Goal: Task Accomplishment & Management: Manage account settings

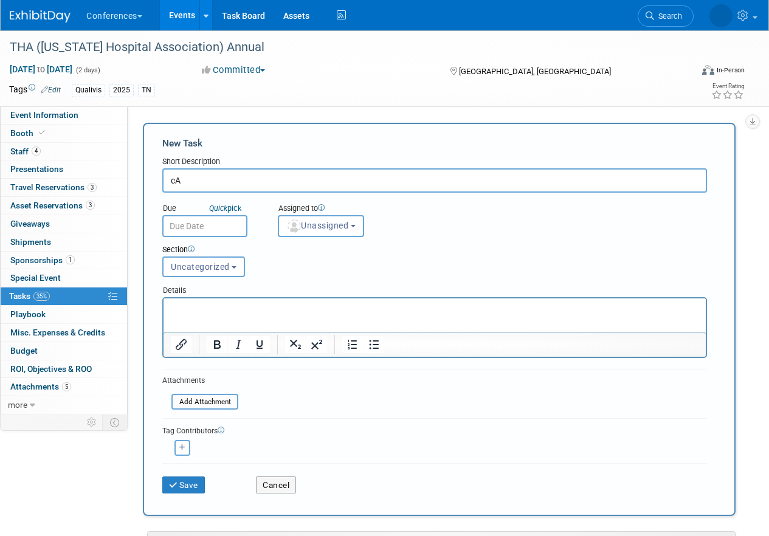
type input "c"
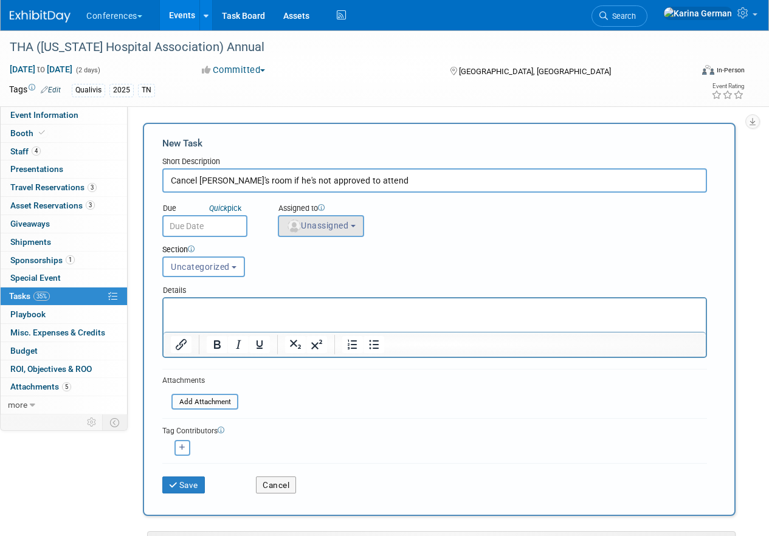
type input "Cancel Matt's room if he's not approved to attend"
click at [310, 218] on button "Unassigned" at bounding box center [321, 226] width 86 height 22
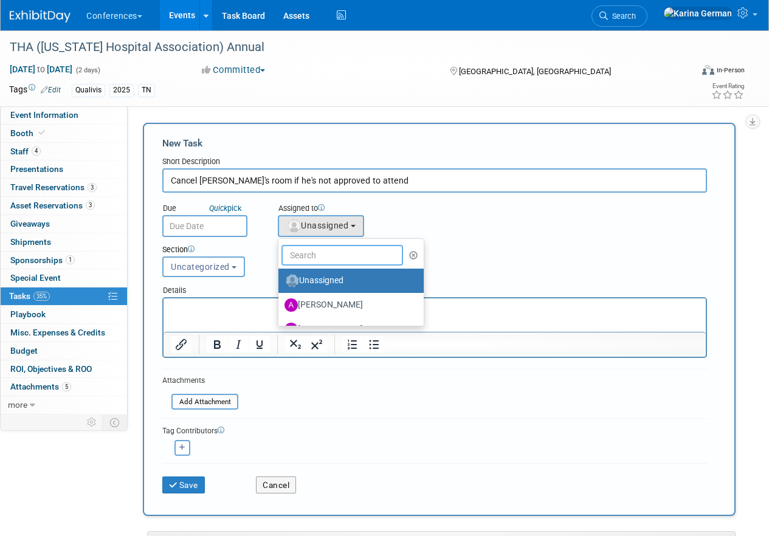
click at [313, 249] on input "text" at bounding box center [343, 255] width 122 height 21
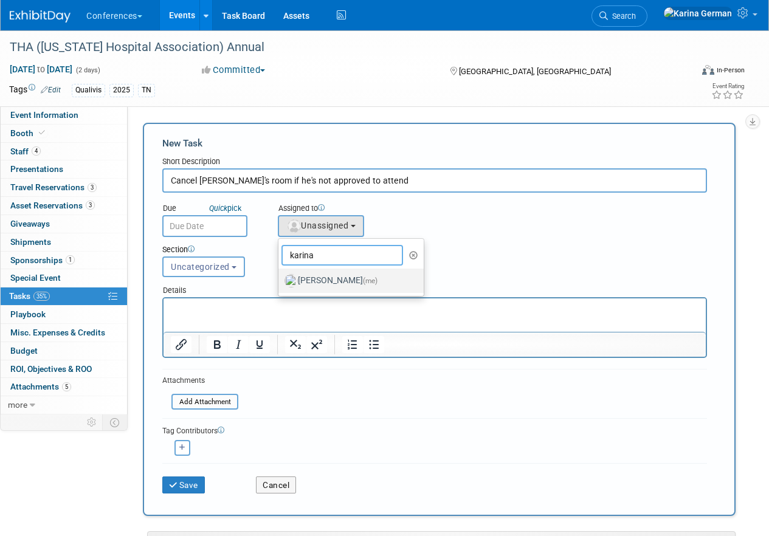
type input "karina"
click at [326, 274] on label "Karina German (me)" at bounding box center [348, 280] width 127 height 19
click at [280, 275] on input "Karina German (me)" at bounding box center [276, 279] width 8 height 8
select select "eb9a80ed-01df-455e-b7c9-ebccef2a47a7"
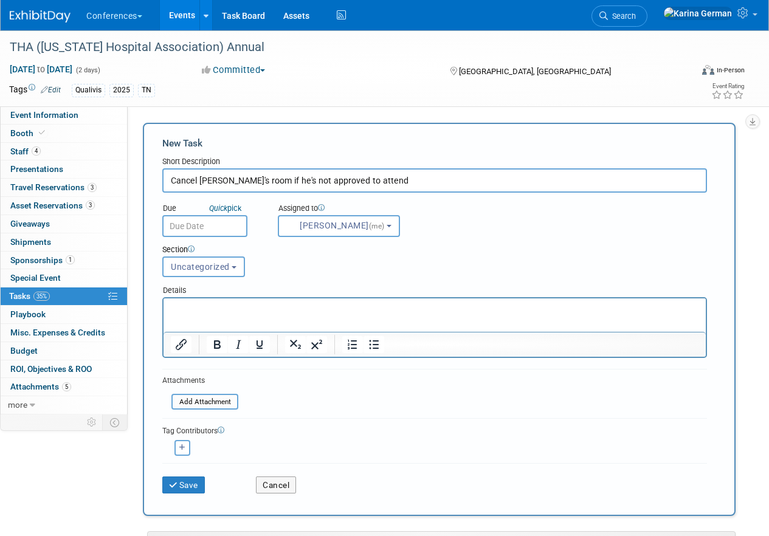
click at [182, 232] on input "text" at bounding box center [204, 226] width 85 height 22
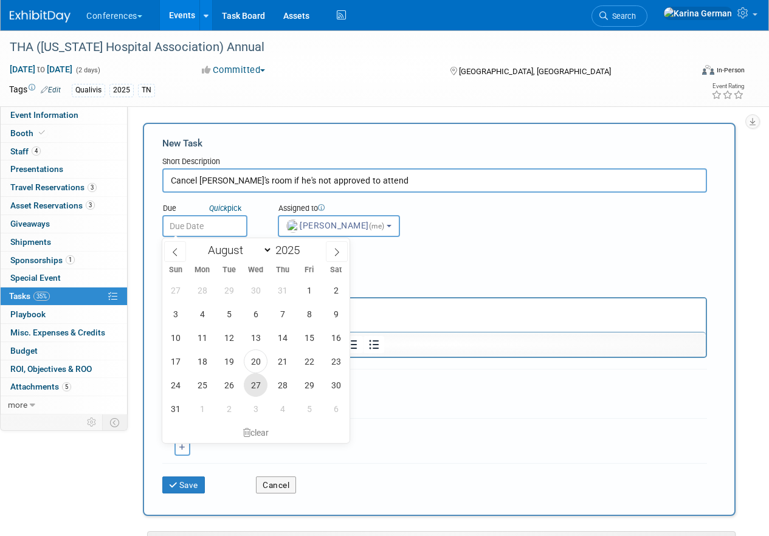
click at [252, 387] on span "27" at bounding box center [256, 385] width 24 height 24
type input "[DATE]"
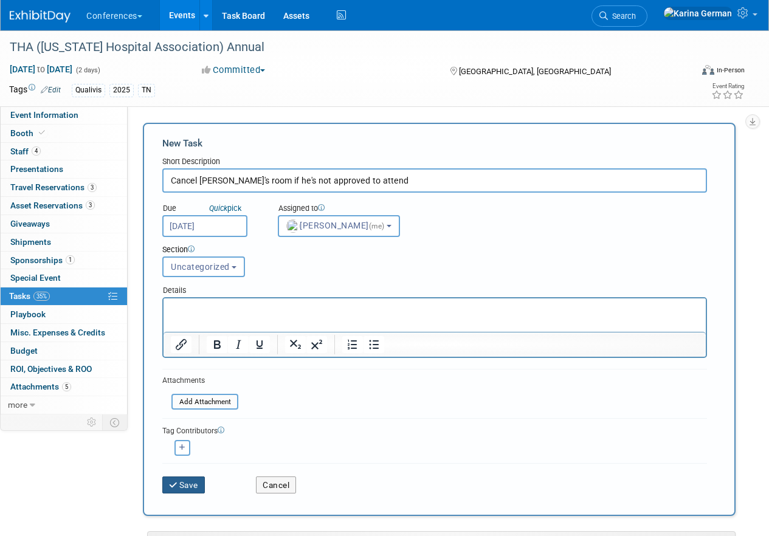
click at [192, 482] on button "Save" at bounding box center [183, 485] width 43 height 17
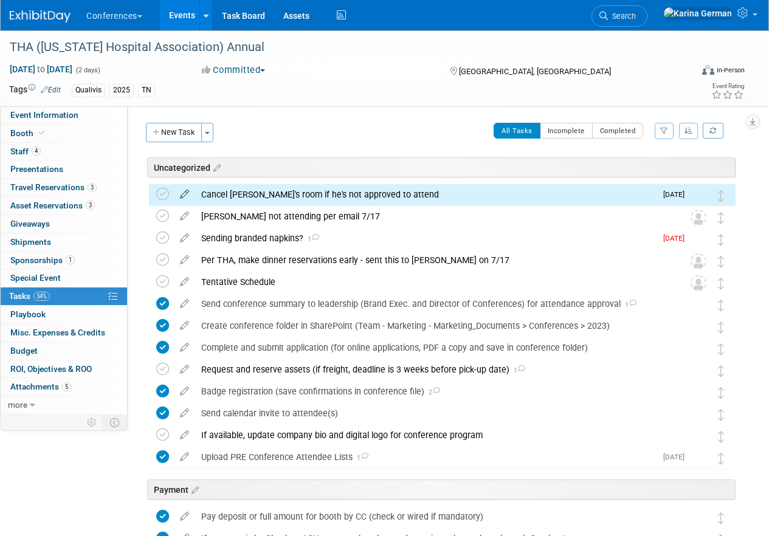
click at [184, 192] on icon at bounding box center [184, 191] width 21 height 15
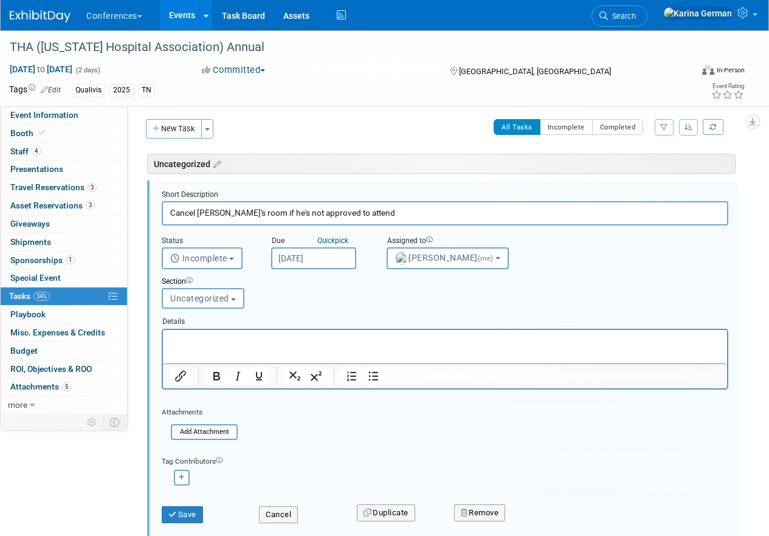
scroll to position [6, 0]
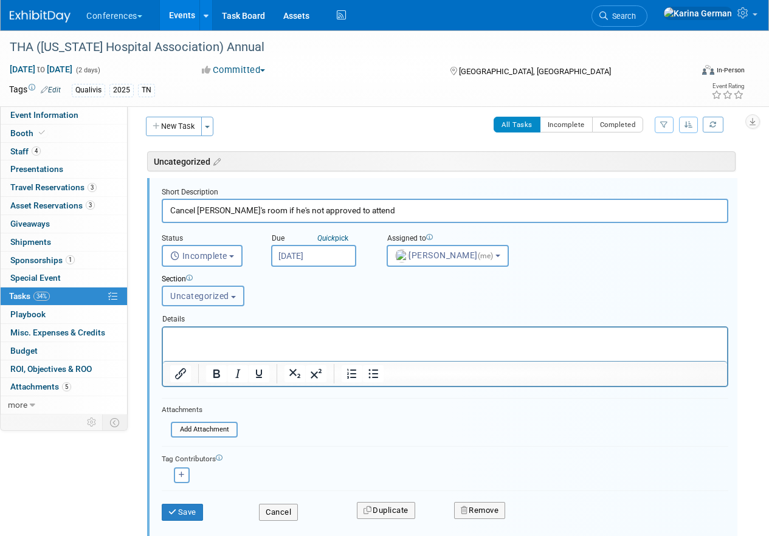
click at [217, 291] on span "Uncategorized" at bounding box center [199, 296] width 59 height 10
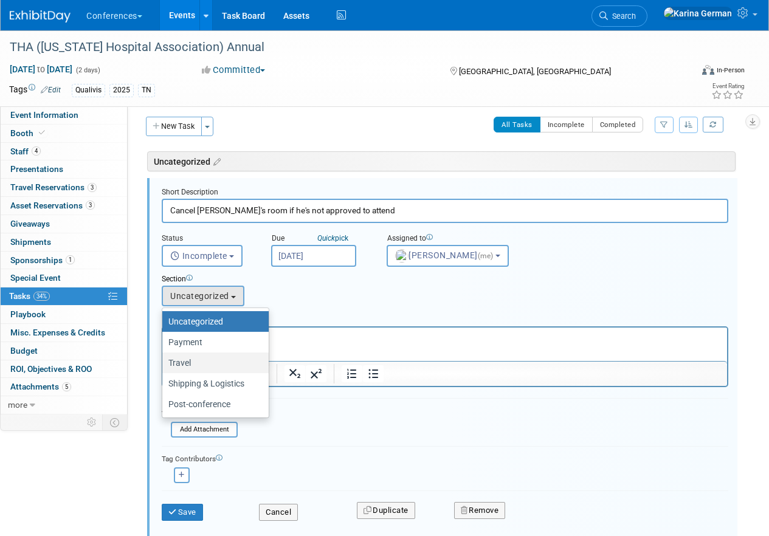
click at [220, 364] on label "Travel" at bounding box center [212, 363] width 88 height 16
click at [164, 364] on input "Travel" at bounding box center [160, 363] width 8 height 8
select select "11259184"
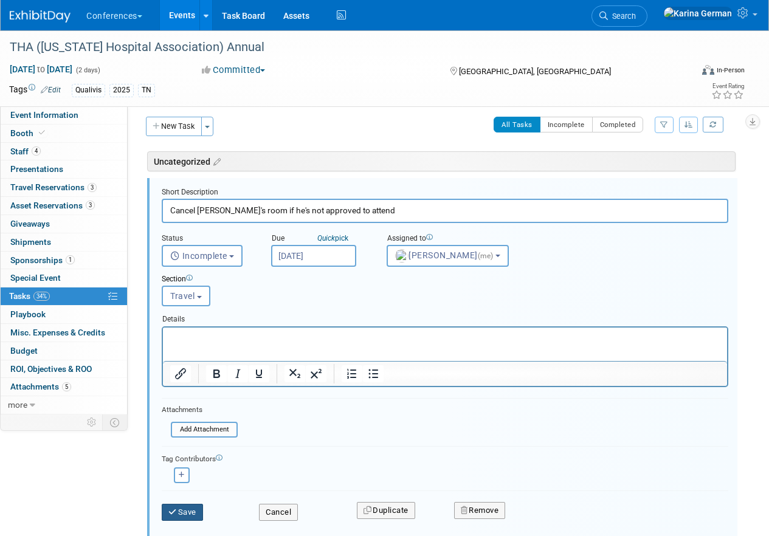
click at [179, 509] on button "Save" at bounding box center [182, 512] width 41 height 17
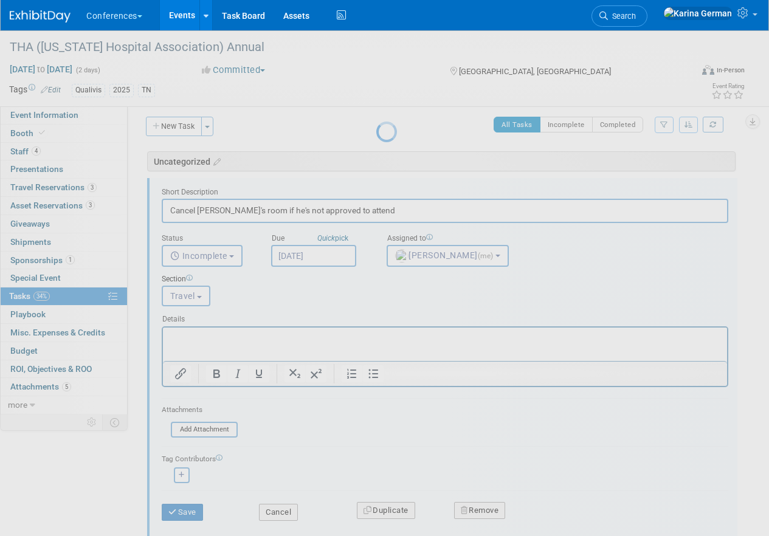
scroll to position [0, 0]
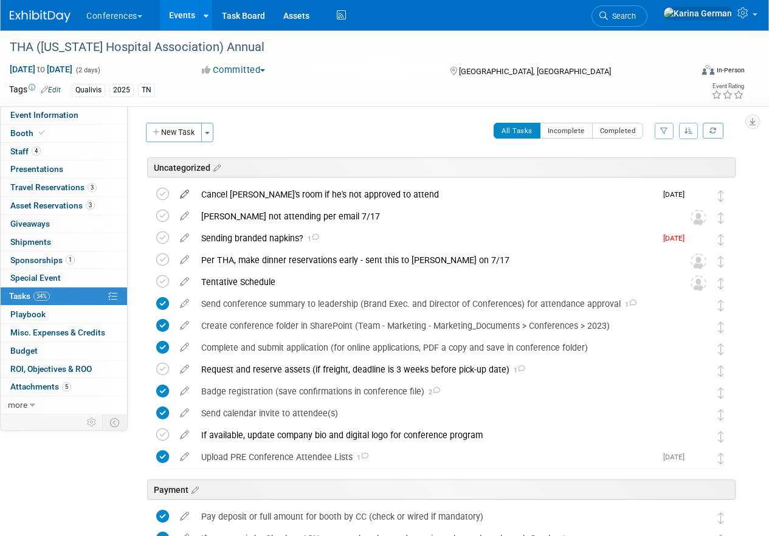
click at [187, 192] on icon at bounding box center [184, 191] width 21 height 15
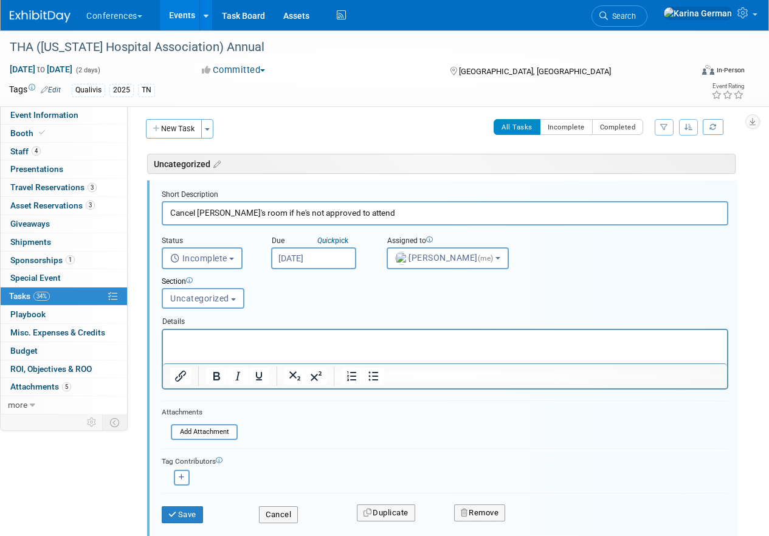
scroll to position [6, 0]
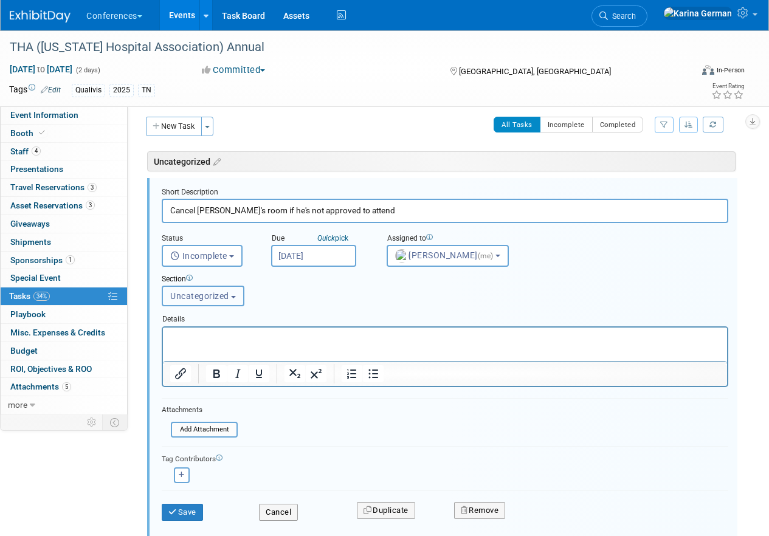
click at [219, 290] on button "Uncategorized" at bounding box center [203, 296] width 83 height 21
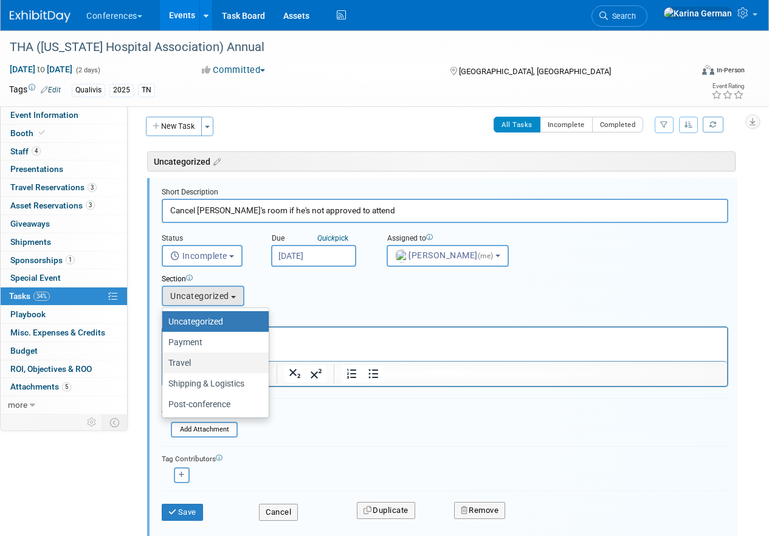
click at [223, 360] on label "Travel" at bounding box center [212, 363] width 88 height 16
click at [164, 360] on input "Travel" at bounding box center [160, 363] width 8 height 8
select select "11259184"
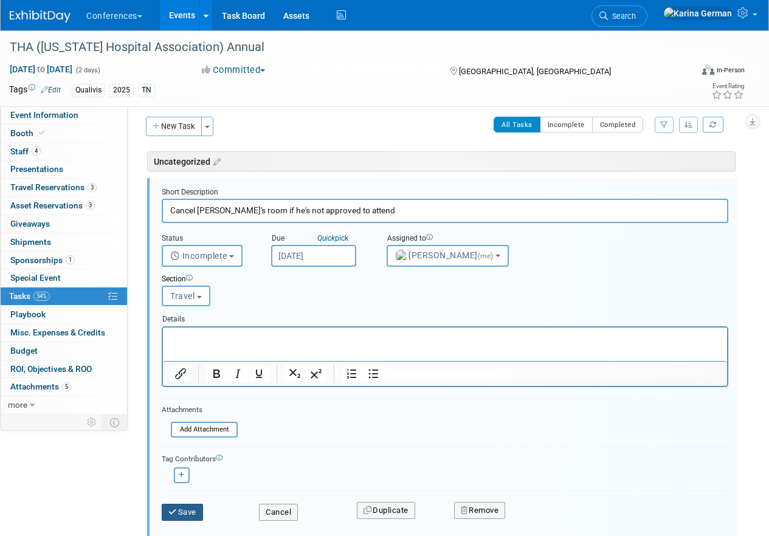
click at [191, 513] on button "Save" at bounding box center [182, 512] width 41 height 17
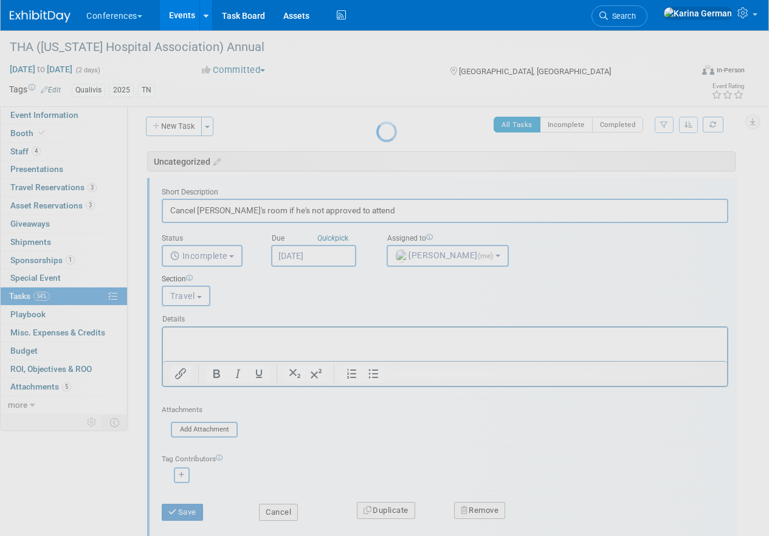
scroll to position [0, 0]
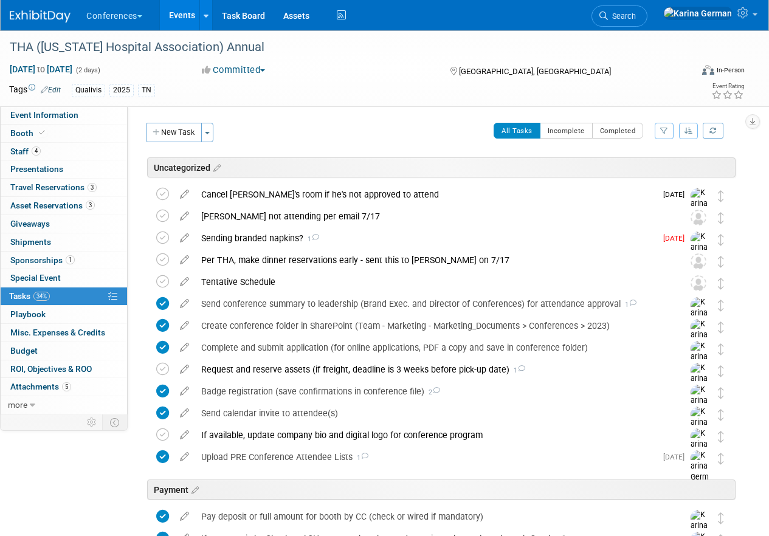
click at [184, 202] on td at bounding box center [184, 207] width 21 height 47
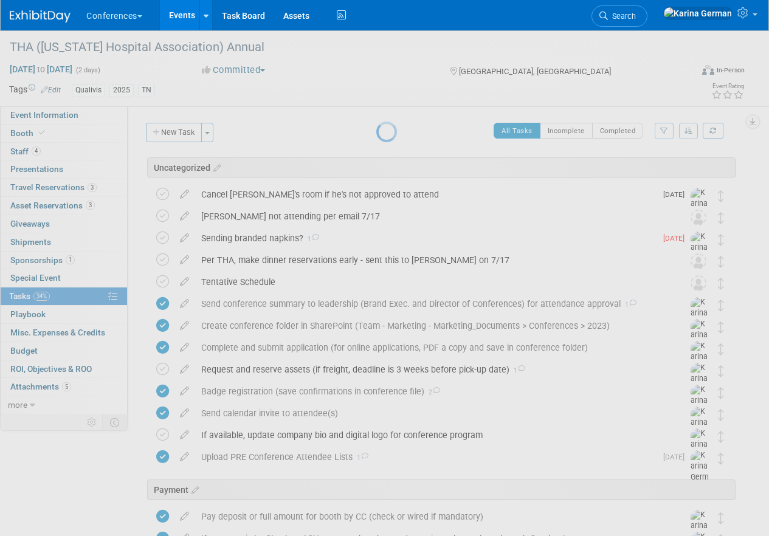
click at [376, 197] on div at bounding box center [384, 268] width 17 height 536
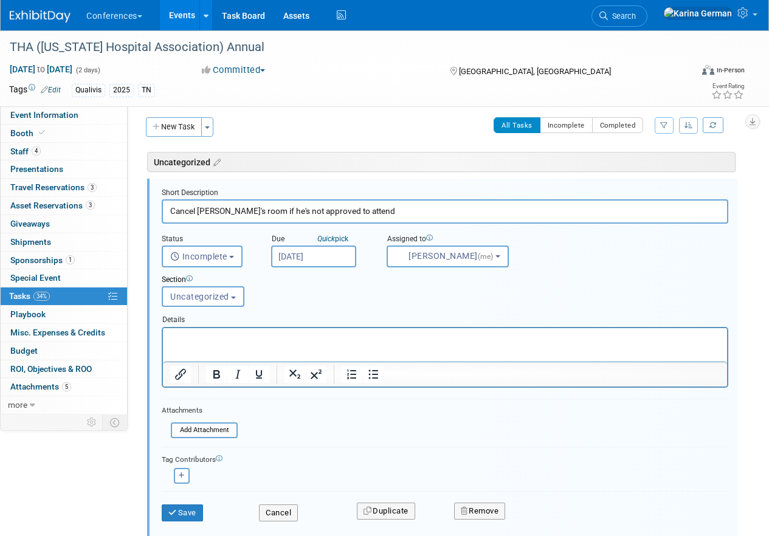
scroll to position [6, 0]
click at [206, 304] on button "Uncategorized" at bounding box center [203, 296] width 83 height 21
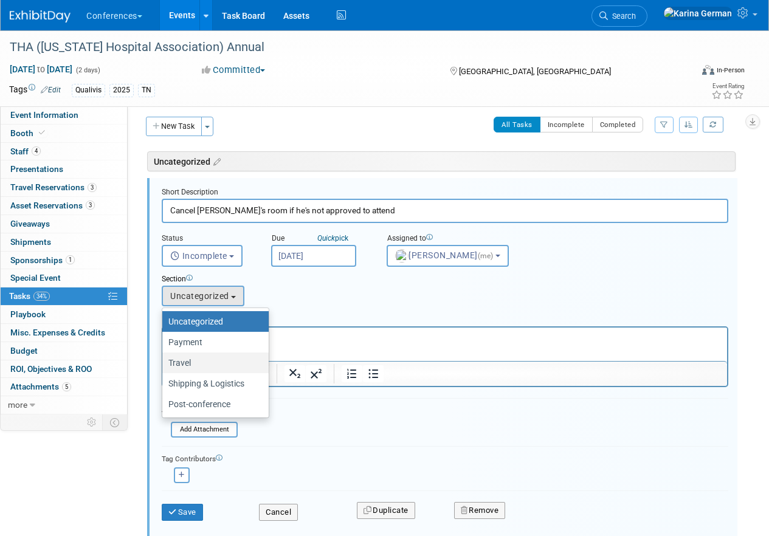
click at [202, 361] on label "Travel" at bounding box center [212, 363] width 88 height 16
click at [164, 361] on input "Travel" at bounding box center [160, 363] width 8 height 8
select select "11259184"
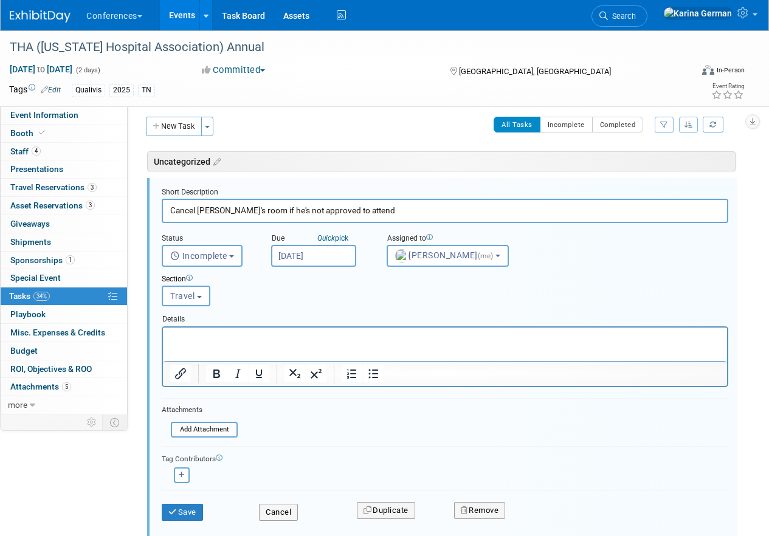
click at [184, 503] on div "Save" at bounding box center [201, 508] width 97 height 25
click at [181, 521] on button "Save" at bounding box center [182, 512] width 41 height 17
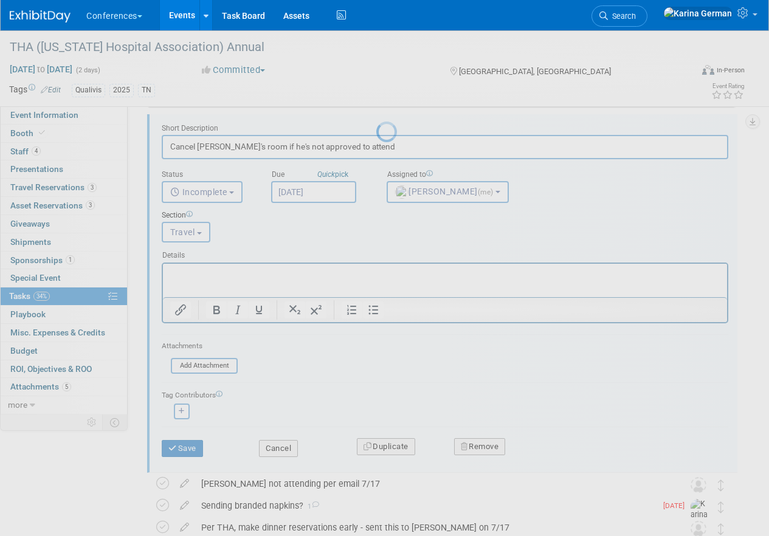
scroll to position [0, 0]
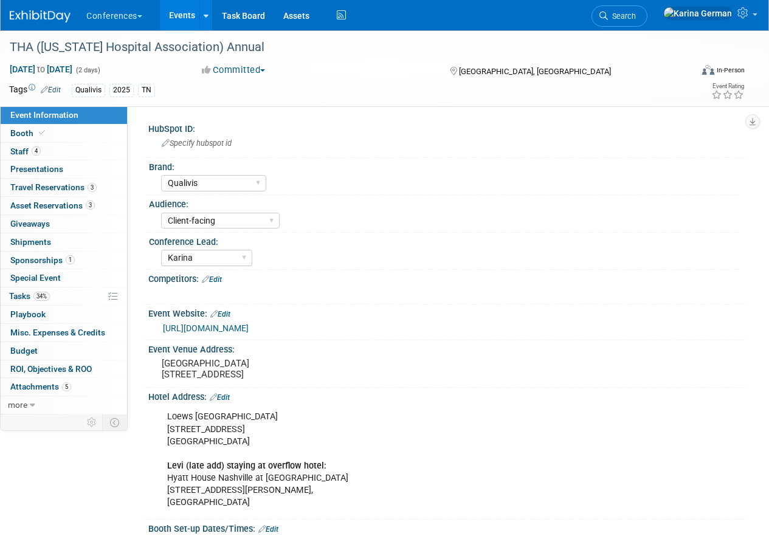
select select "Qualivis"
select select "Client-facing"
select select "Karina"
click at [64, 287] on div "Special Event Special Event" at bounding box center [64, 278] width 126 height 18
click at [59, 296] on link "34% Tasks 34%" at bounding box center [64, 297] width 126 height 18
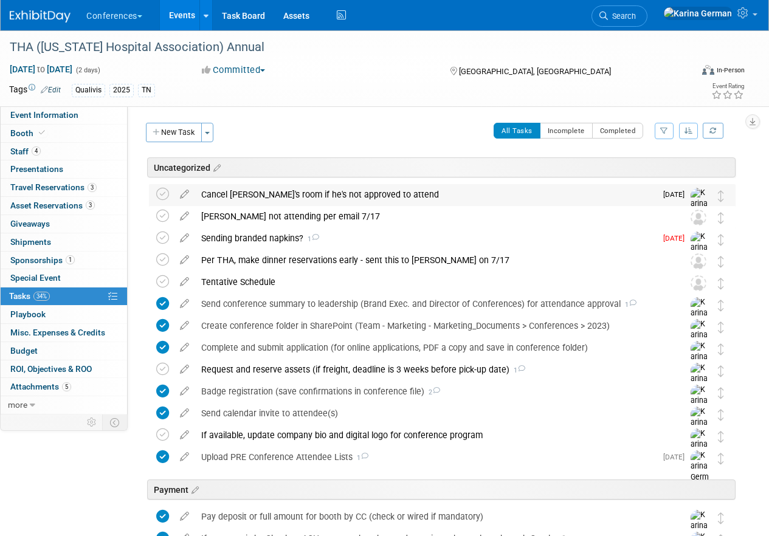
click at [279, 197] on div "Cancel Matt's room if he's not approved to attend" at bounding box center [425, 194] width 461 height 21
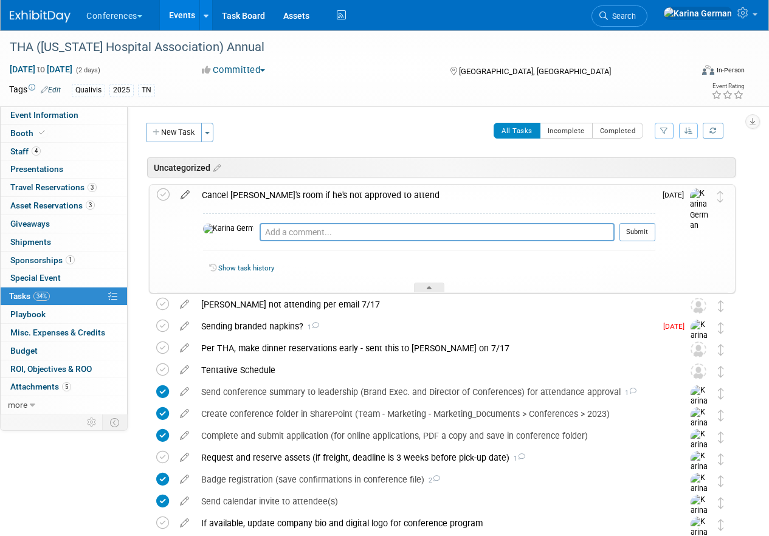
click at [189, 193] on icon at bounding box center [185, 192] width 21 height 15
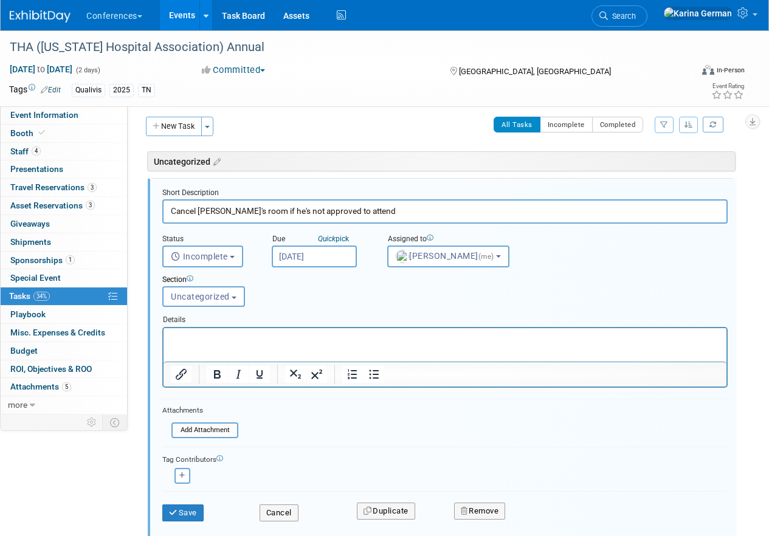
scroll to position [7, 0]
click at [215, 292] on span "Uncategorized" at bounding box center [200, 296] width 59 height 10
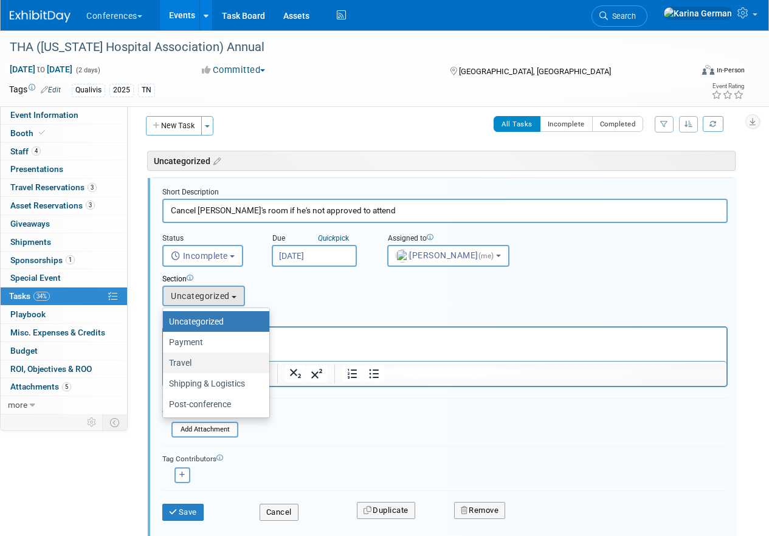
click at [202, 361] on label "Travel" at bounding box center [213, 363] width 88 height 16
click at [165, 361] on input "Travel" at bounding box center [161, 363] width 8 height 8
select select "11259184"
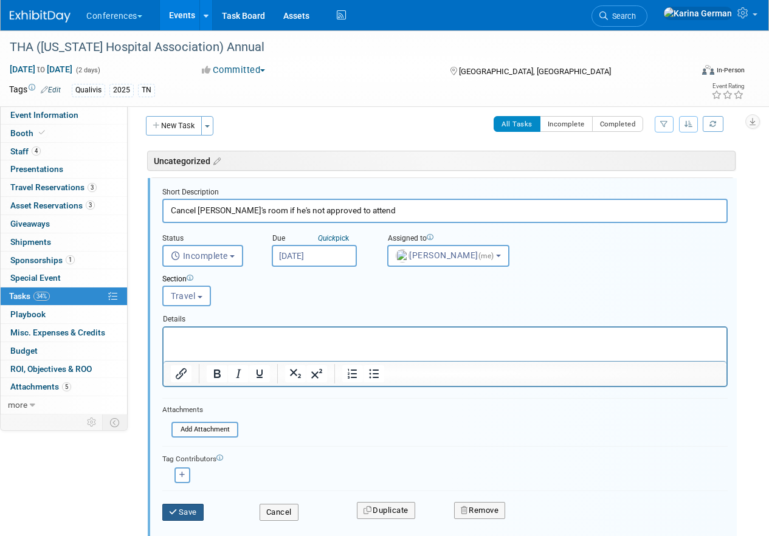
click at [185, 508] on button "Save" at bounding box center [182, 512] width 41 height 17
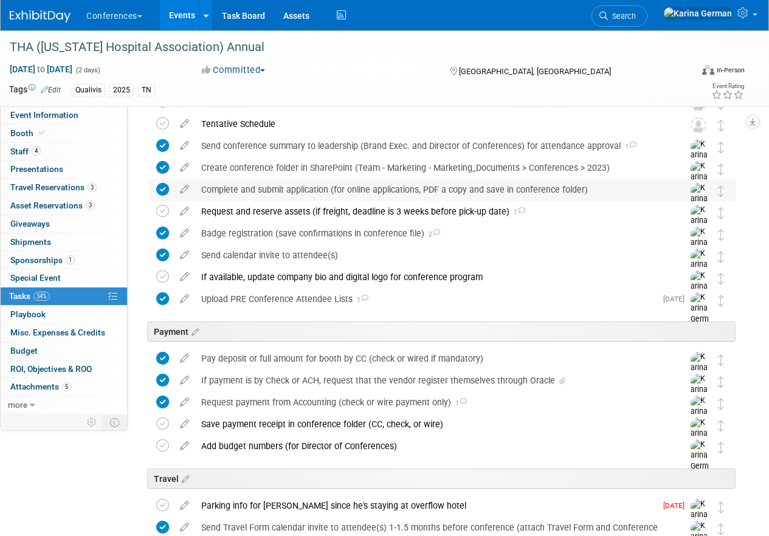
scroll to position [0, 0]
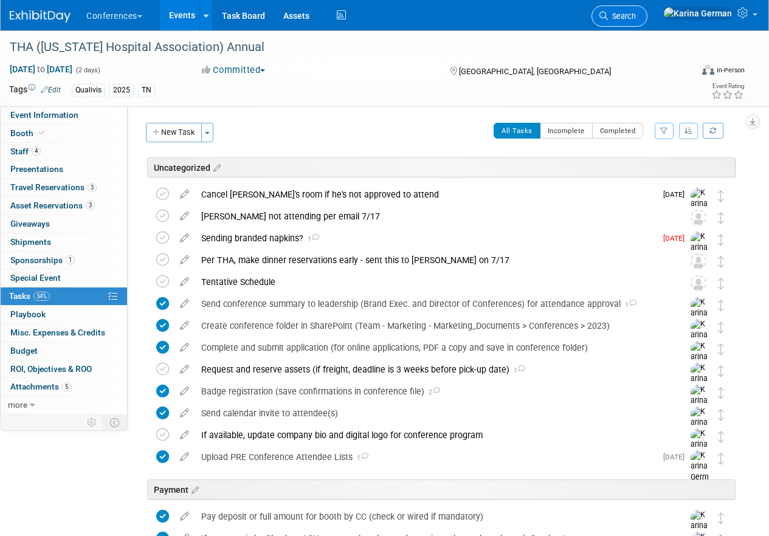
click at [648, 7] on link "Search" at bounding box center [620, 15] width 56 height 21
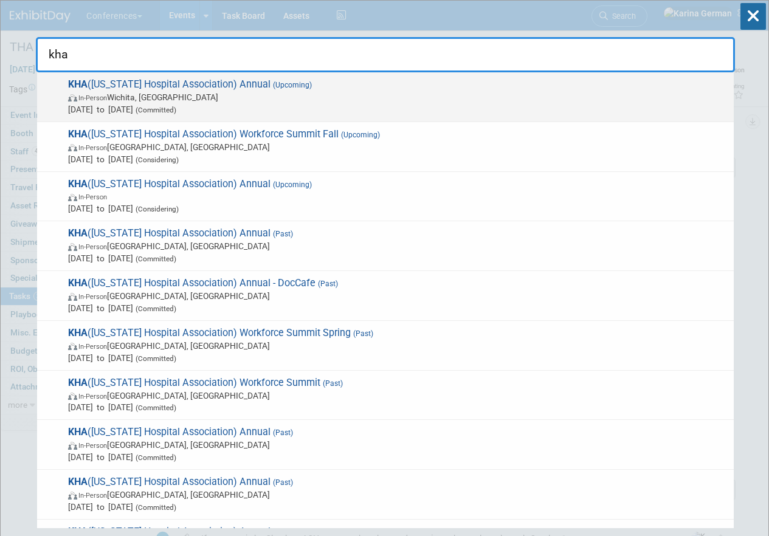
type input "kha"
click at [290, 108] on span "Sep 4, 2025 to Sep 5, 2025 (Committed)" at bounding box center [398, 109] width 660 height 12
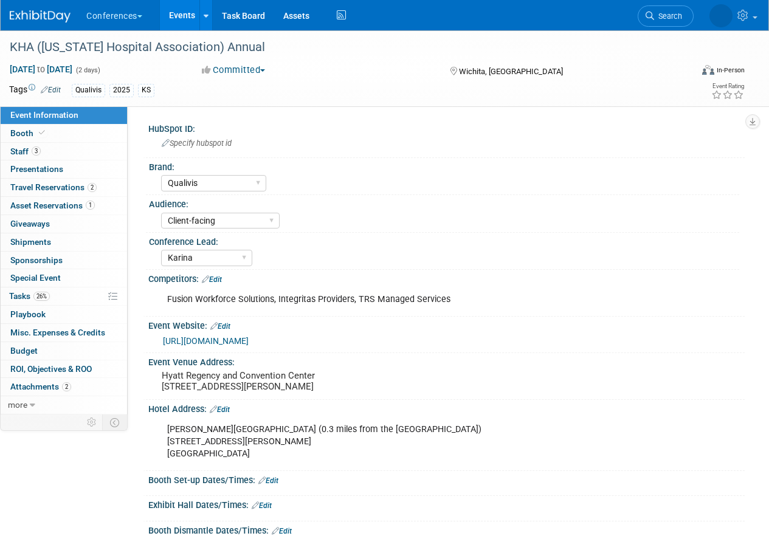
select select "Qualivis"
select select "Client-facing"
select select "Karina"
click at [64, 296] on link "26% Tasks 26%" at bounding box center [64, 297] width 126 height 18
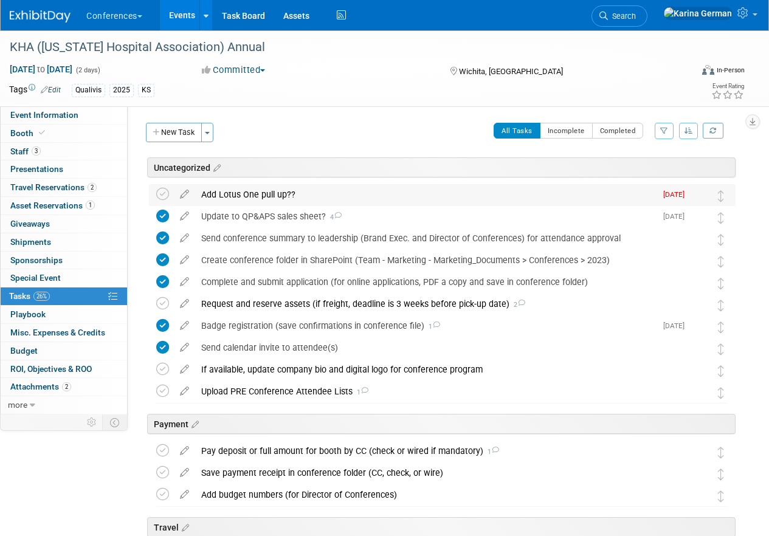
click at [259, 193] on div "Add Lotus One pull up??" at bounding box center [425, 194] width 461 height 21
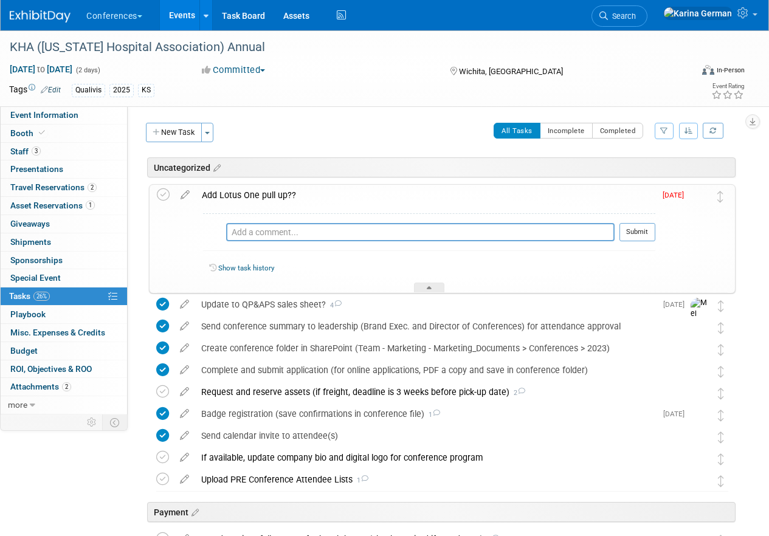
click at [259, 193] on div "Add Lotus One pull up??" at bounding box center [426, 195] width 460 height 21
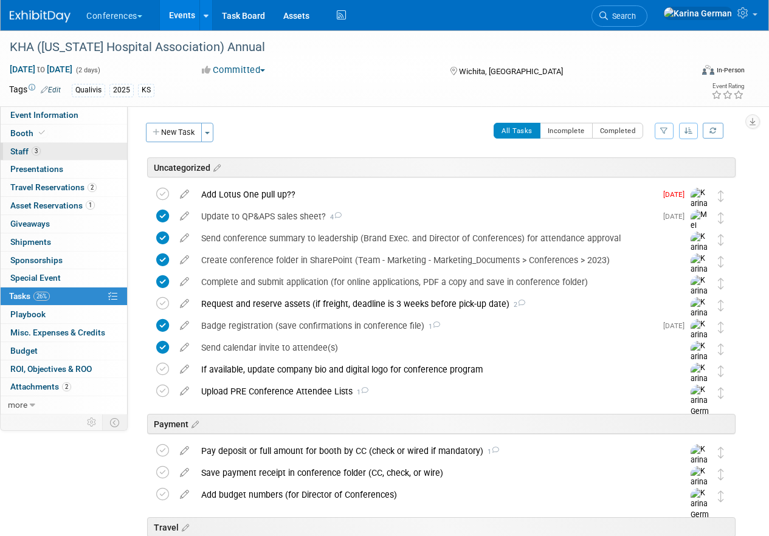
click at [86, 144] on link "3 Staff 3" at bounding box center [64, 152] width 126 height 18
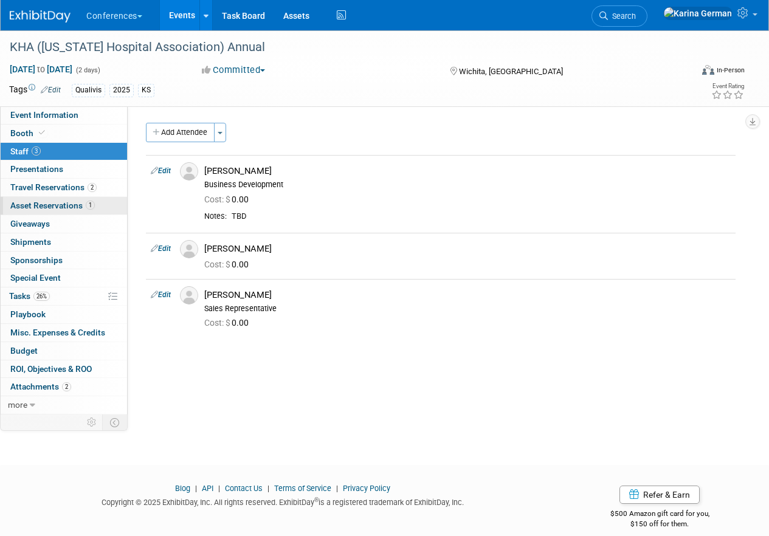
click at [77, 205] on span "Asset Reservations 1" at bounding box center [52, 206] width 85 height 10
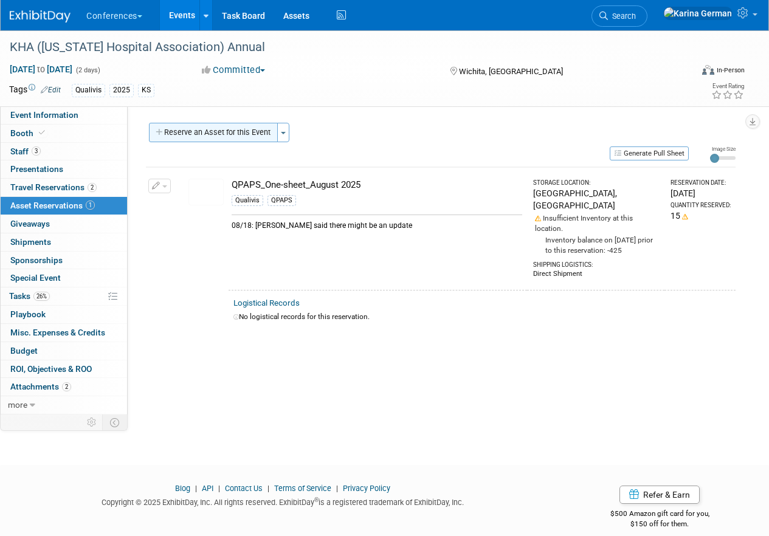
click at [244, 133] on button "Reserve an Asset for this Event" at bounding box center [213, 132] width 129 height 19
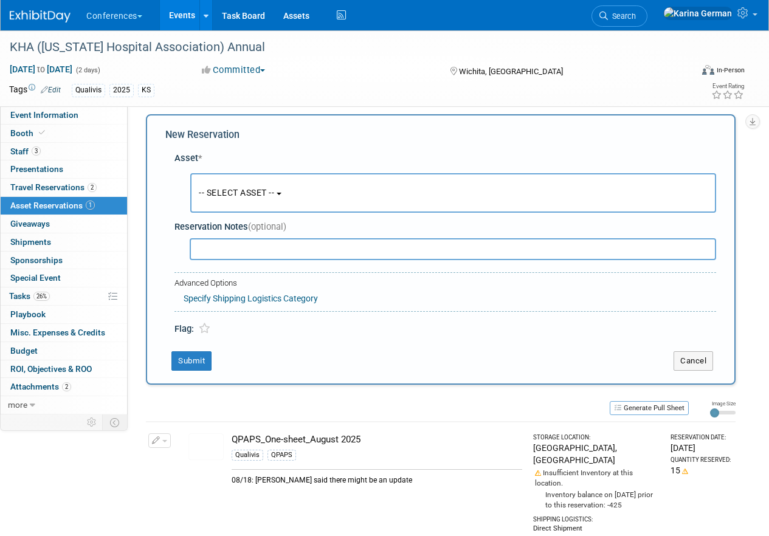
scroll to position [12, 0]
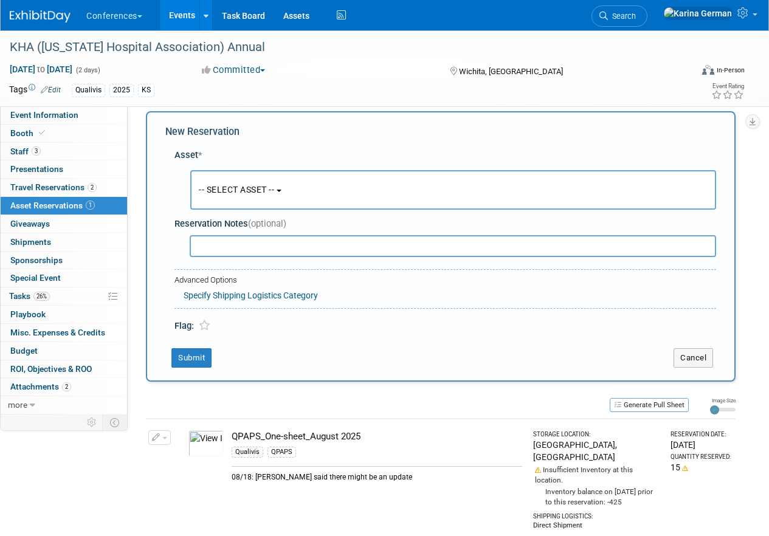
click at [249, 178] on button "-- SELECT ASSET --" at bounding box center [453, 190] width 526 height 40
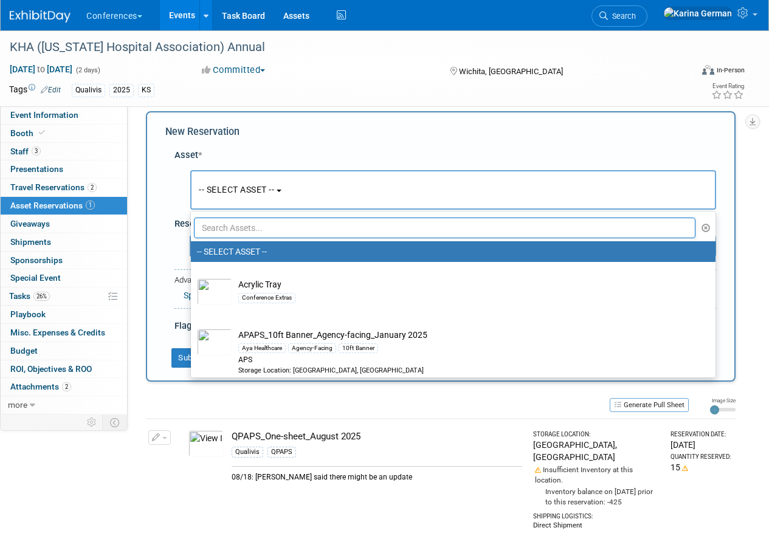
click at [255, 227] on input "text" at bounding box center [445, 228] width 502 height 21
type input "o"
click at [347, 150] on div "Asset *" at bounding box center [446, 155] width 542 height 13
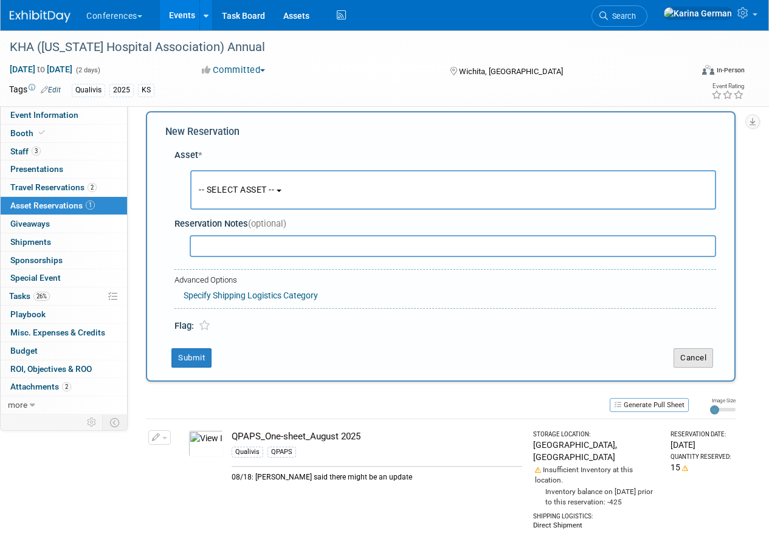
click at [694, 354] on button "Cancel" at bounding box center [694, 357] width 40 height 19
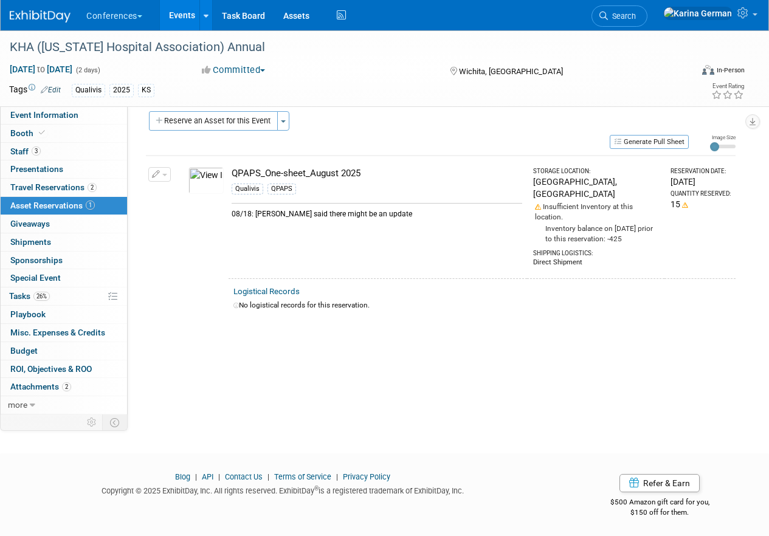
scroll to position [0, 0]
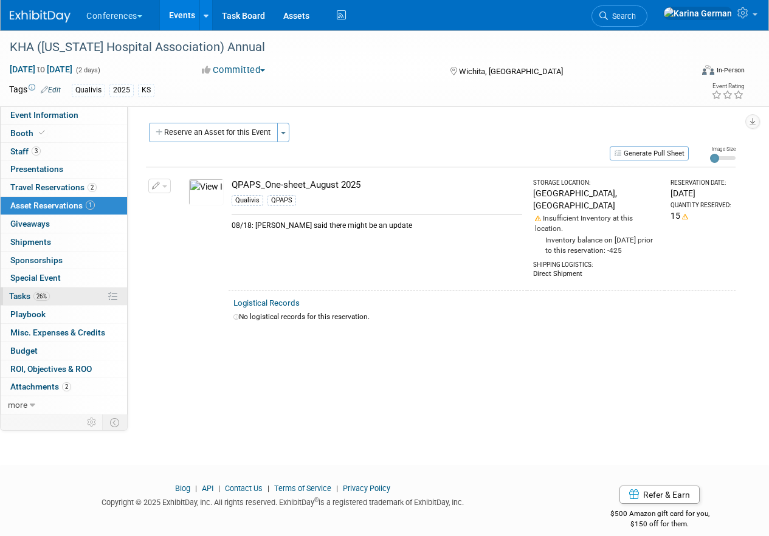
click at [51, 296] on link "26% Tasks 26%" at bounding box center [64, 297] width 126 height 18
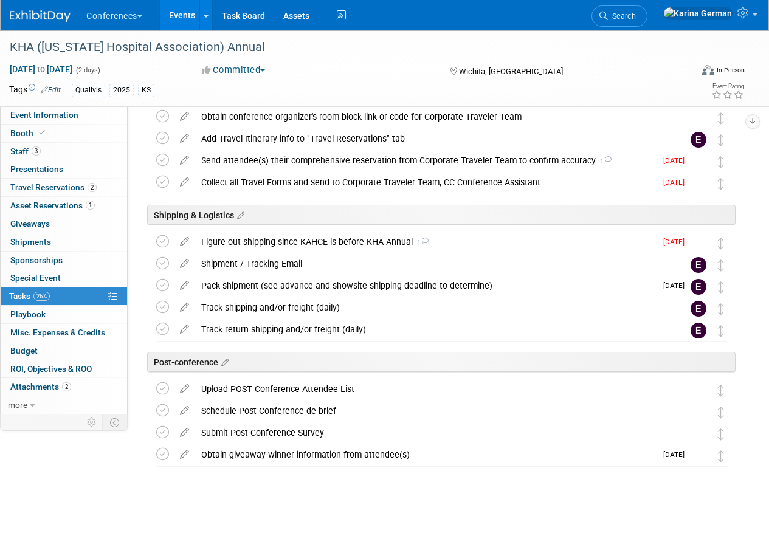
scroll to position [477, 0]
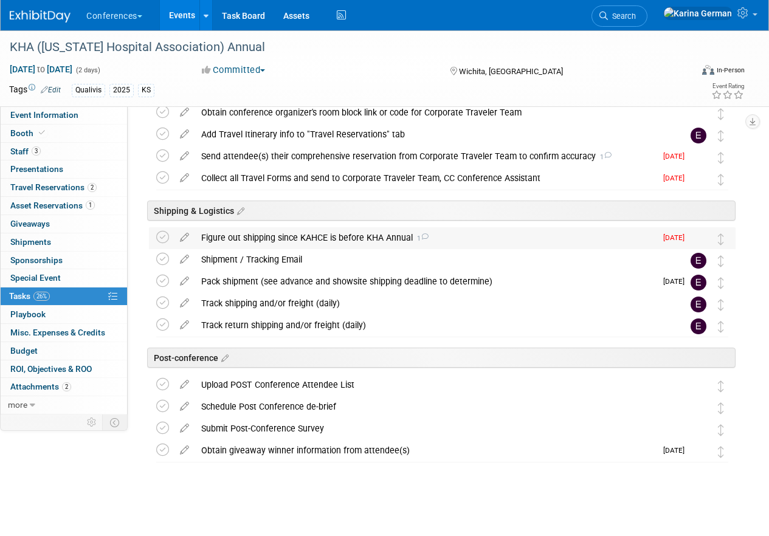
click at [253, 235] on div "Figure out shipping since KAHCE is before KHA Annual 1" at bounding box center [425, 237] width 461 height 21
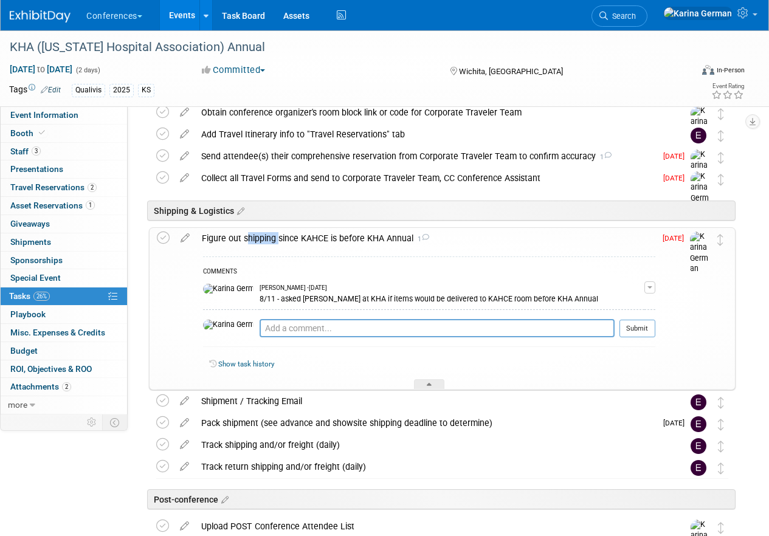
click at [253, 235] on div "Figure out shipping since KAHCE is before KHA Annual 1" at bounding box center [426, 238] width 460 height 21
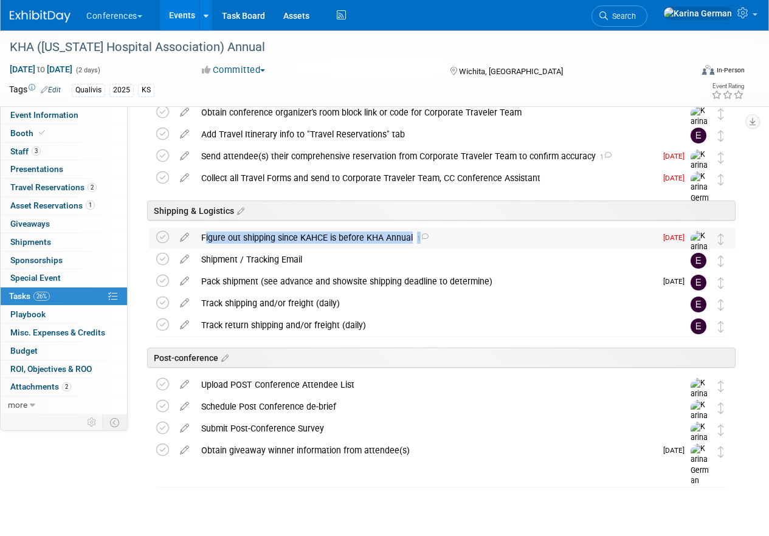
click at [253, 235] on div "Figure out shipping since KAHCE is before KHA Annual 1" at bounding box center [425, 237] width 461 height 21
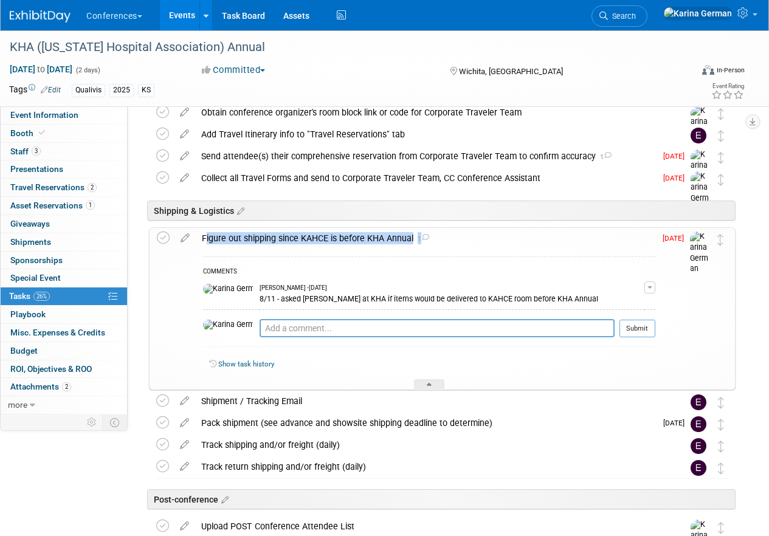
click at [267, 237] on div "Figure out shipping since KAHCE is before KHA Annual 1" at bounding box center [426, 238] width 460 height 21
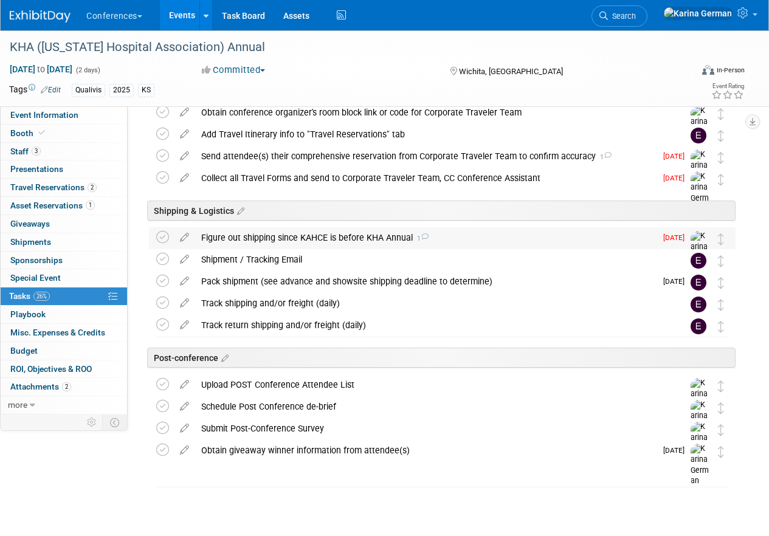
click at [291, 242] on div "Figure out shipping since KAHCE is before KHA Annual 1" at bounding box center [425, 237] width 461 height 21
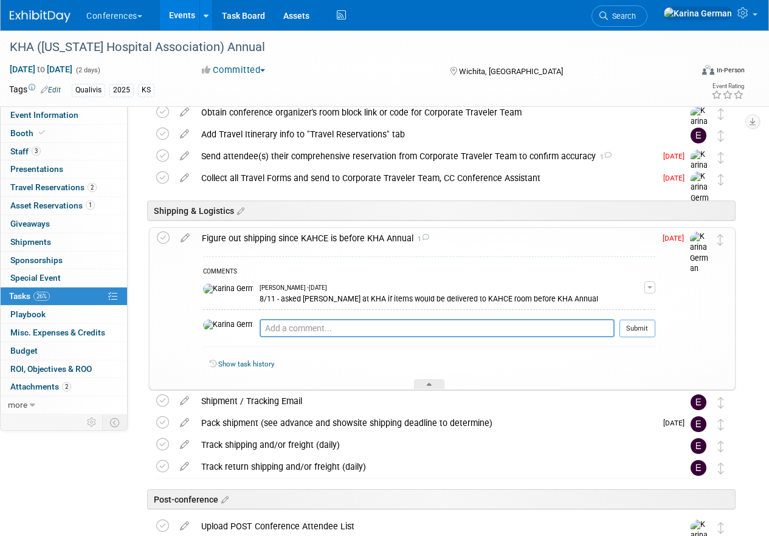
click at [291, 240] on div "Figure out shipping since KAHCE is before KHA Annual 1" at bounding box center [426, 238] width 460 height 21
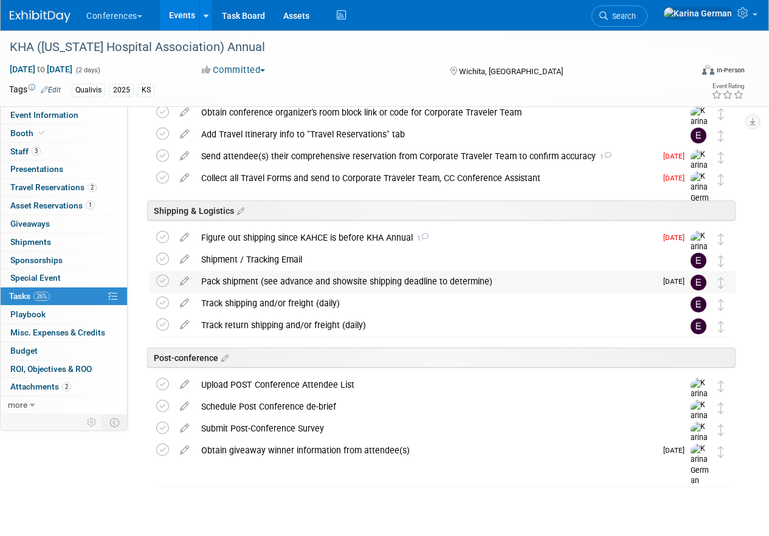
click at [254, 282] on div "Pack shipment (see advance and showsite shipping deadline to determine)" at bounding box center [425, 281] width 461 height 21
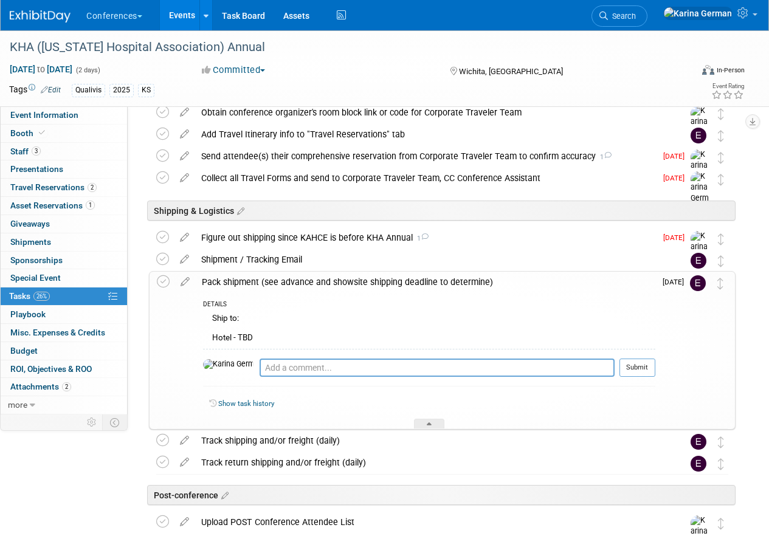
click at [254, 282] on div "Pack shipment (see advance and showsite shipping deadline to determine)" at bounding box center [426, 282] width 460 height 21
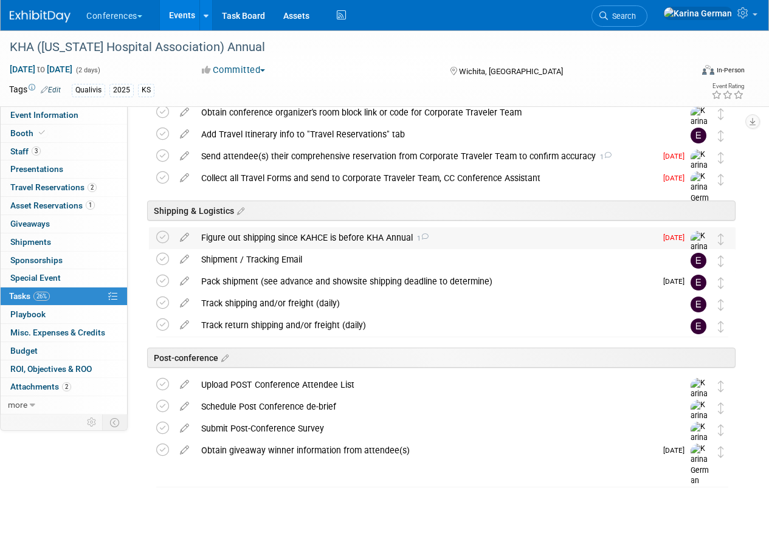
click at [244, 240] on div "Figure out shipping since KAHCE is before KHA Annual 1" at bounding box center [425, 237] width 461 height 21
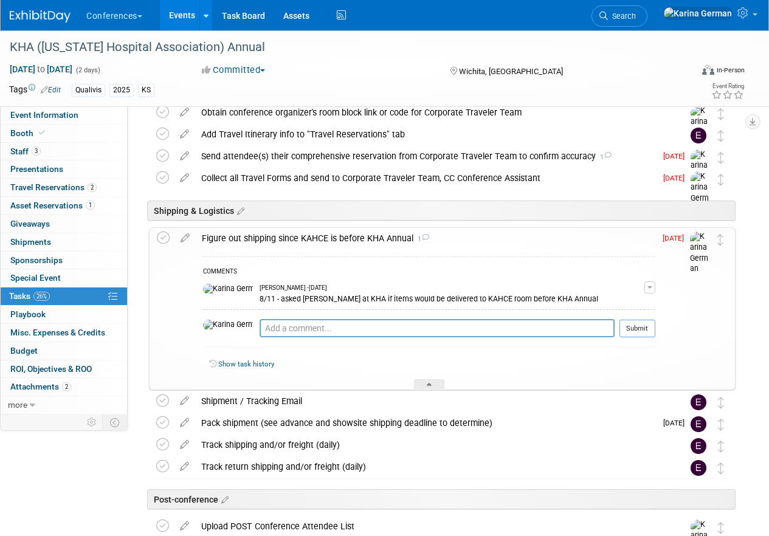
click at [262, 345] on div "Pro tip: Press Ctrl-Enter to submit comment." at bounding box center [437, 341] width 355 height 9
click at [260, 329] on textarea at bounding box center [437, 328] width 355 height 18
click at [260, 327] on textarea "8/21 repinged Melissa" at bounding box center [437, 328] width 355 height 18
click at [260, 325] on textarea "8/21 repinged Melissa" at bounding box center [437, 328] width 355 height 18
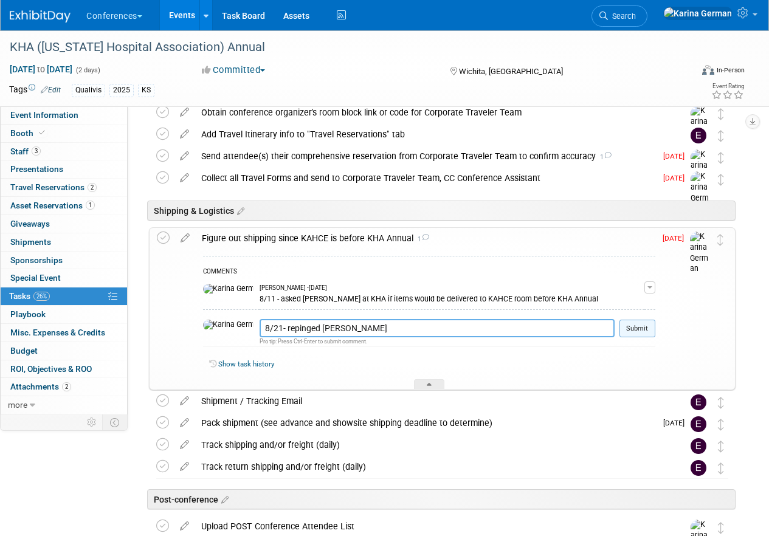
type textarea "8/21- repinged Melissa"
click at [636, 328] on button "Submit" at bounding box center [638, 329] width 36 height 18
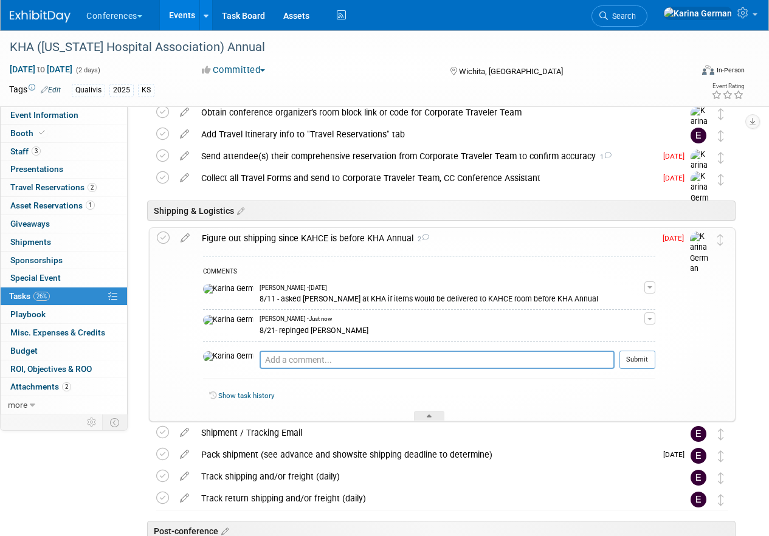
click at [317, 240] on div "Figure out shipping since KAHCE is before KHA Annual 2" at bounding box center [426, 238] width 460 height 21
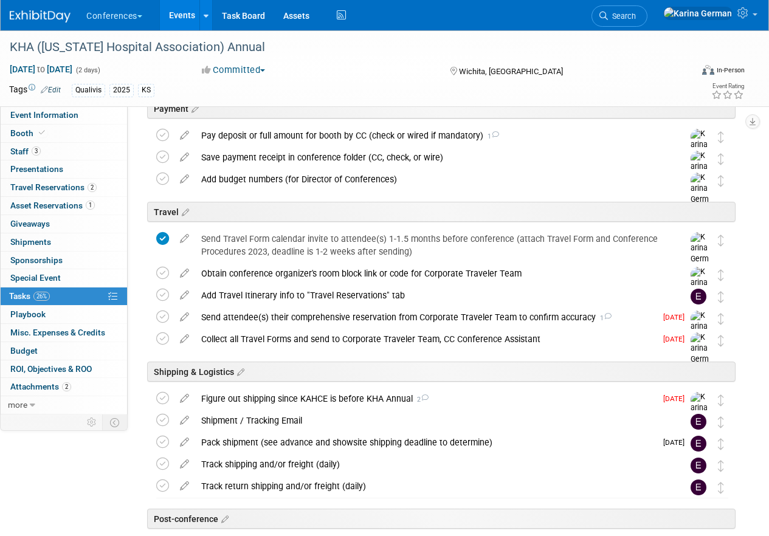
scroll to position [353, 0]
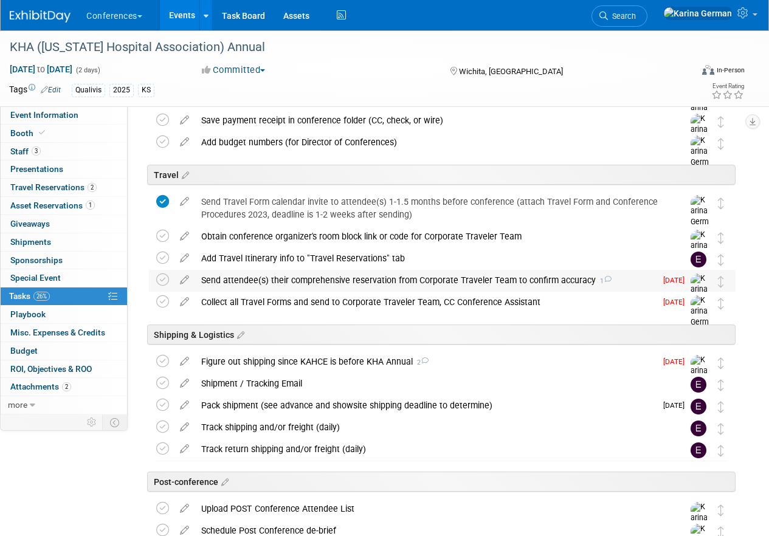
click at [278, 278] on div "Send attendee(s) their comprehensive reservation from Corporate Traveler Team t…" at bounding box center [425, 280] width 461 height 21
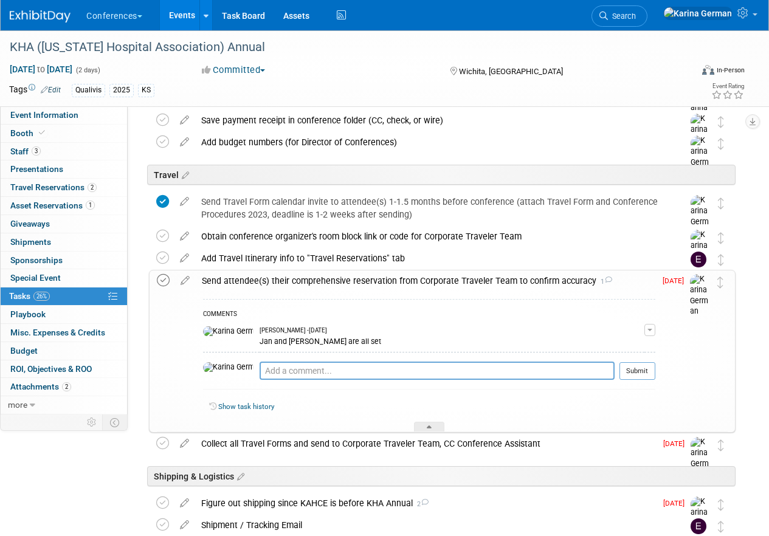
click at [168, 274] on td at bounding box center [166, 351] width 18 height 161
click at [162, 279] on icon at bounding box center [163, 280] width 13 height 13
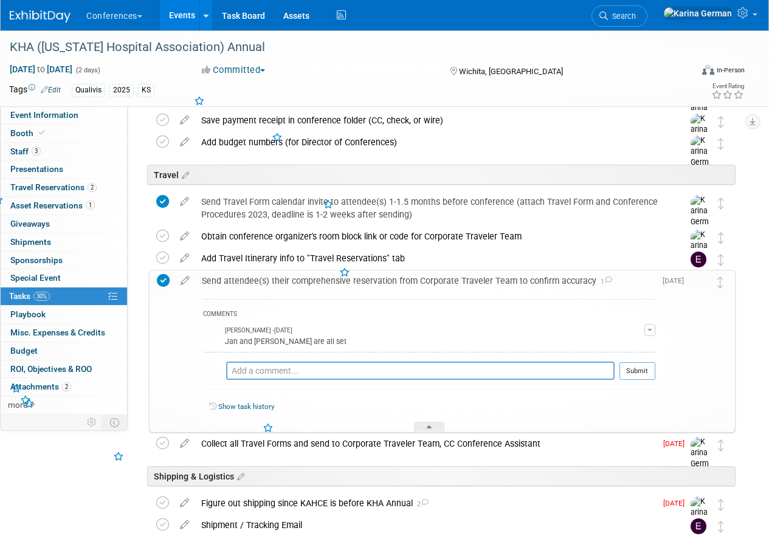
click at [277, 361] on div "COMMENTS Karina German - 9 days ago Jan and Jen are all set Edit Comment Remove…" at bounding box center [429, 347] width 452 height 97
click at [262, 372] on textarea at bounding box center [437, 371] width 355 height 18
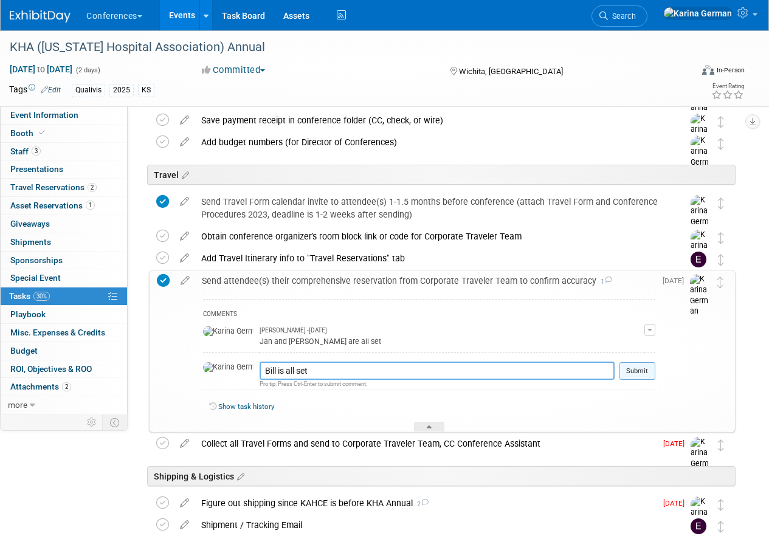
type textarea "Bill is all set"
click at [645, 372] on button "Submit" at bounding box center [638, 371] width 36 height 18
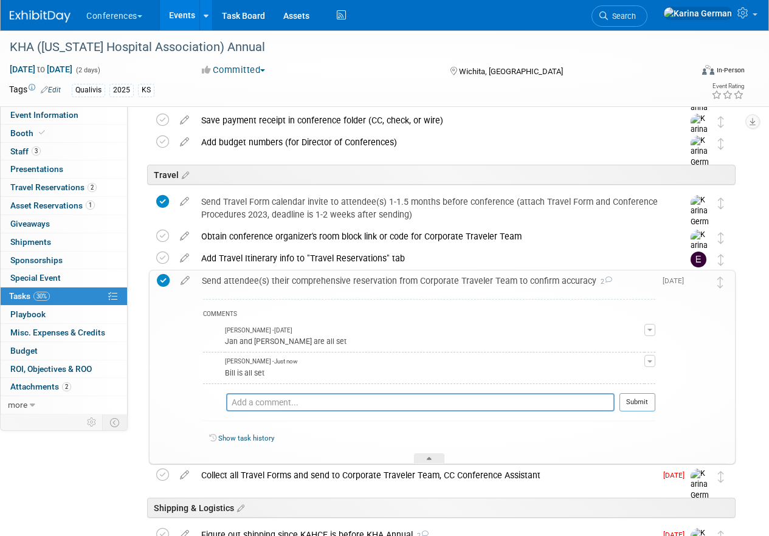
click at [255, 278] on div "Send attendee(s) their comprehensive reservation from Corporate Traveler Team t…" at bounding box center [426, 281] width 460 height 21
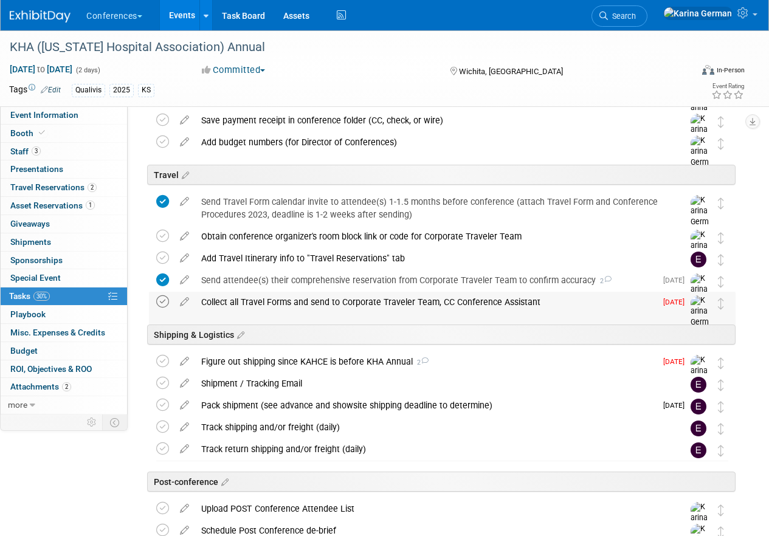
click at [162, 300] on icon at bounding box center [162, 302] width 13 height 13
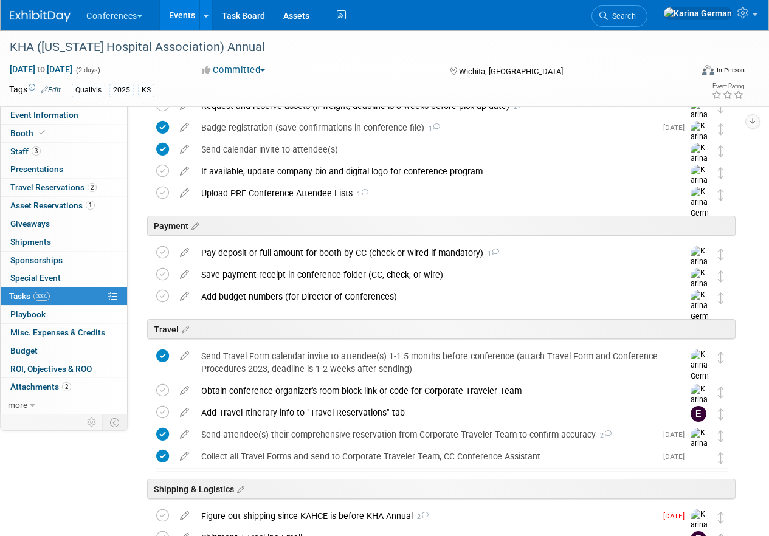
scroll to position [0, 0]
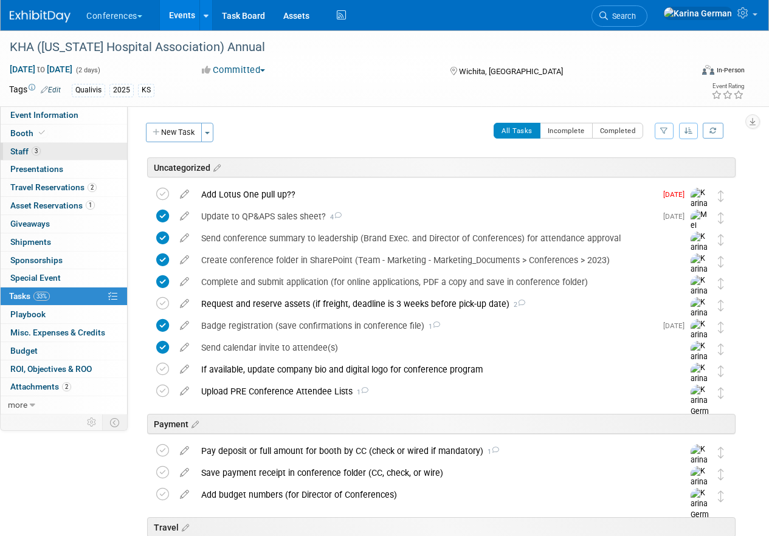
click at [61, 150] on link "3 Staff 3" at bounding box center [64, 152] width 126 height 18
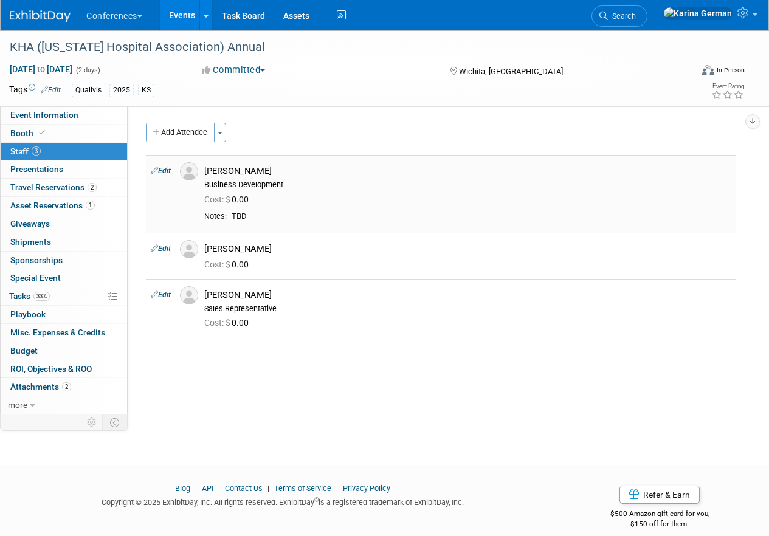
click at [166, 167] on link "Edit" at bounding box center [161, 171] width 20 height 9
select select "7179790f-c217-4824-9196-cbe9e0ec30f6"
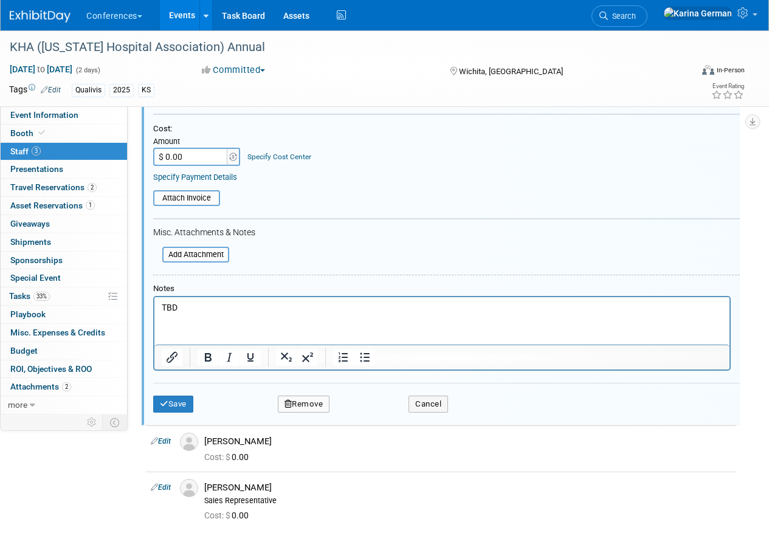
scroll to position [206, 0]
click at [230, 314] on html "TBD" at bounding box center [441, 305] width 575 height 17
click at [185, 401] on button "Save" at bounding box center [173, 403] width 40 height 17
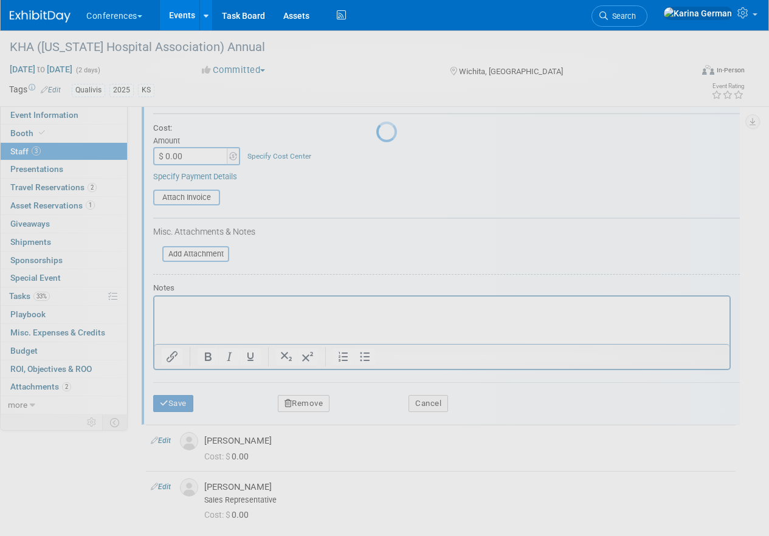
scroll to position [13, 0]
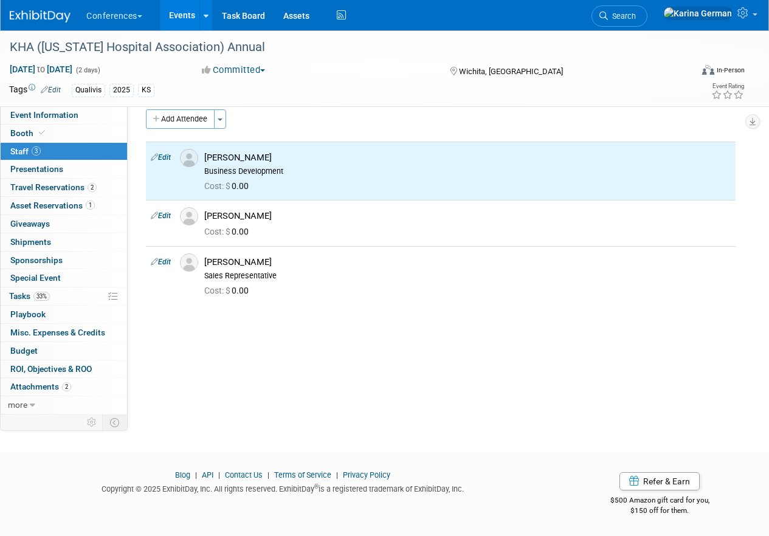
click at [190, 18] on link "Events" at bounding box center [182, 15] width 44 height 30
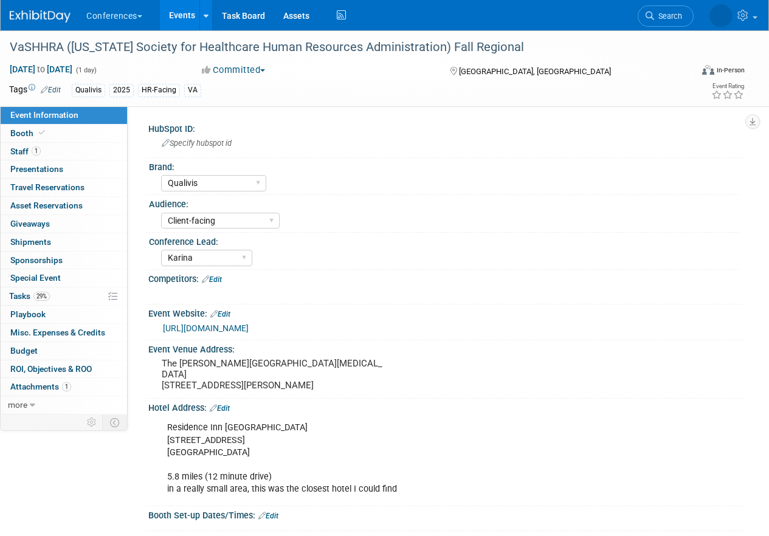
select select "Qualivis"
select select "Client-facing"
select select "Karina"
click at [51, 292] on link "29% Tasks 29%" at bounding box center [64, 297] width 126 height 18
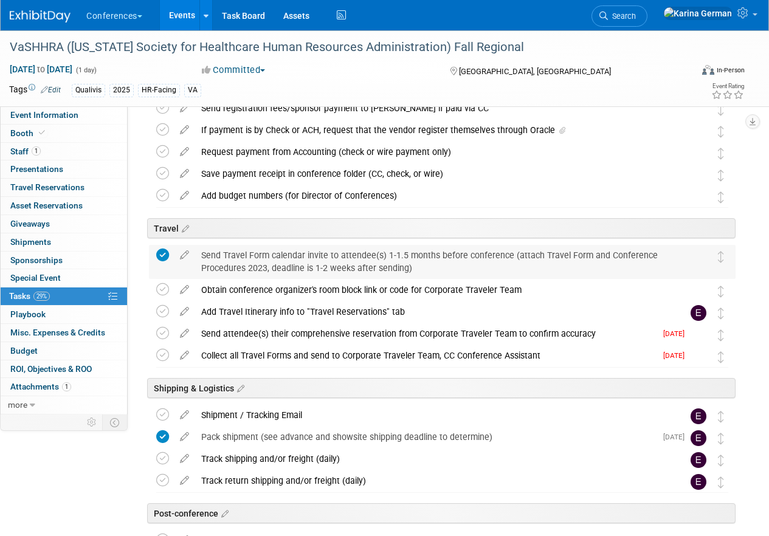
scroll to position [421, 0]
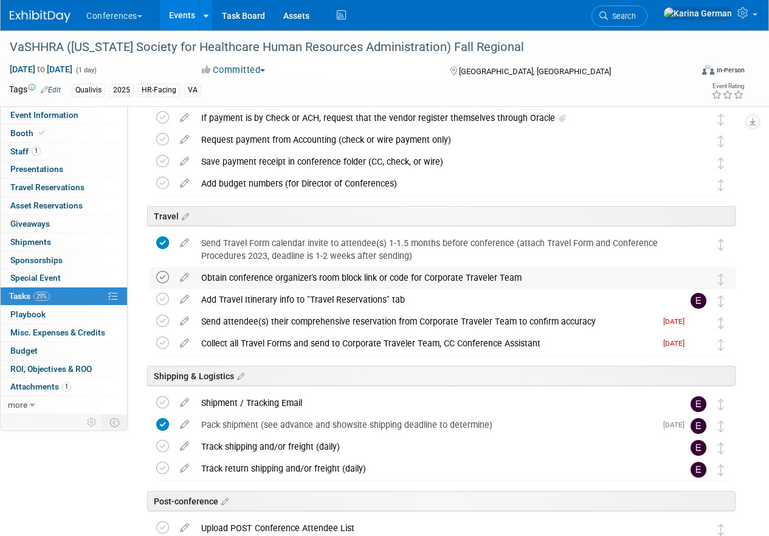
click at [157, 277] on icon at bounding box center [162, 277] width 13 height 13
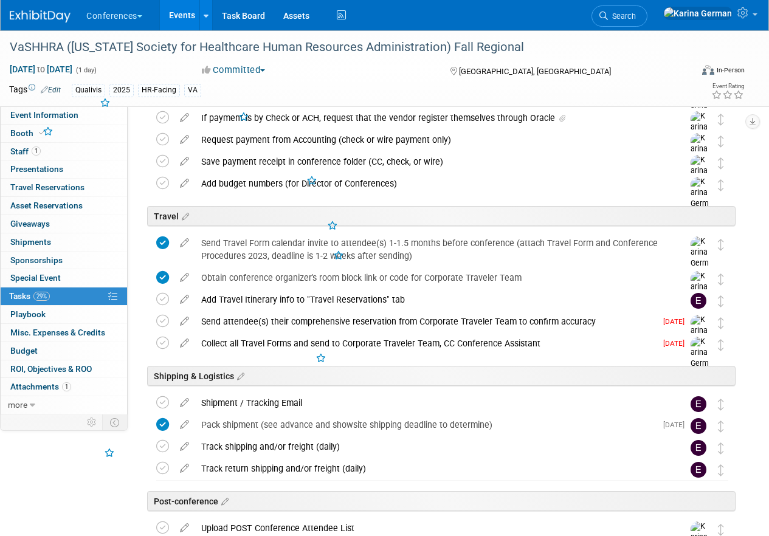
click at [230, 274] on div "Obtain conference organizer's room block link or code for Corporate Traveler Te…" at bounding box center [430, 278] width 471 height 21
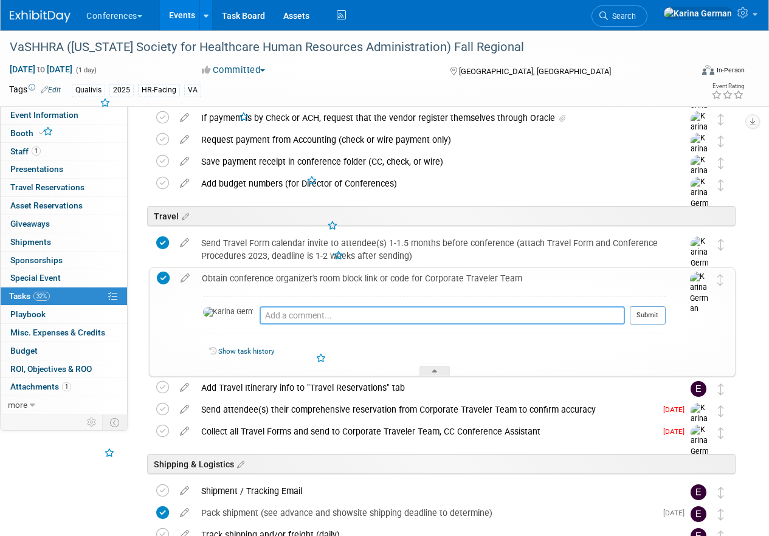
click at [260, 317] on textarea at bounding box center [442, 315] width 365 height 18
type textarea "no room block, reserved room"
click at [652, 313] on button "Submit" at bounding box center [648, 315] width 36 height 18
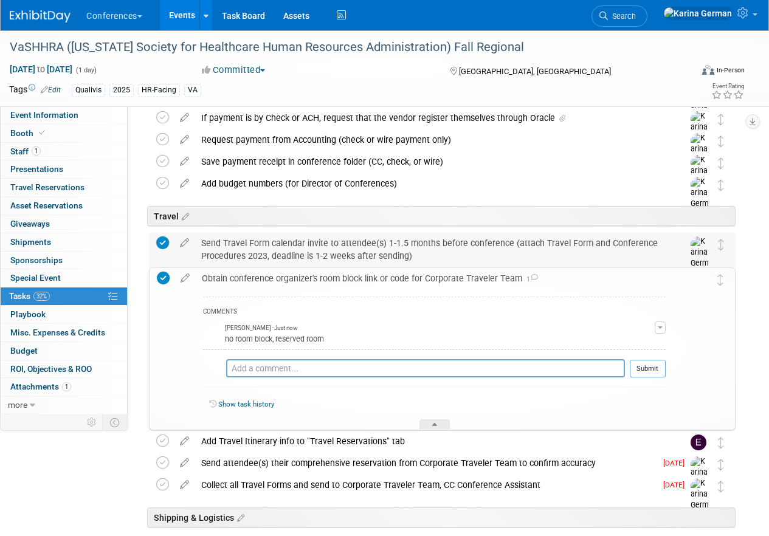
click at [324, 263] on div "Send Travel Form calendar invite to attendee(s) 1-1.5 months before conference …" at bounding box center [430, 249] width 471 height 33
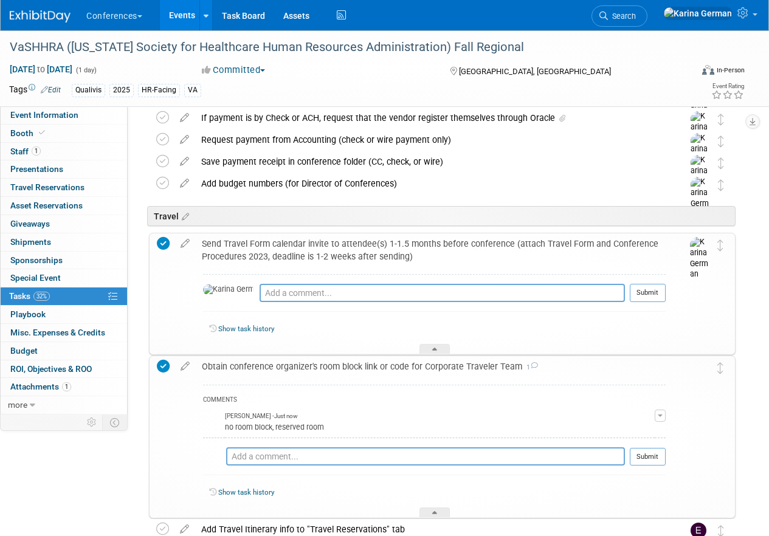
click at [305, 252] on div "Send Travel Form calendar invite to attendee(s) 1-1.5 months before conference …" at bounding box center [431, 250] width 470 height 33
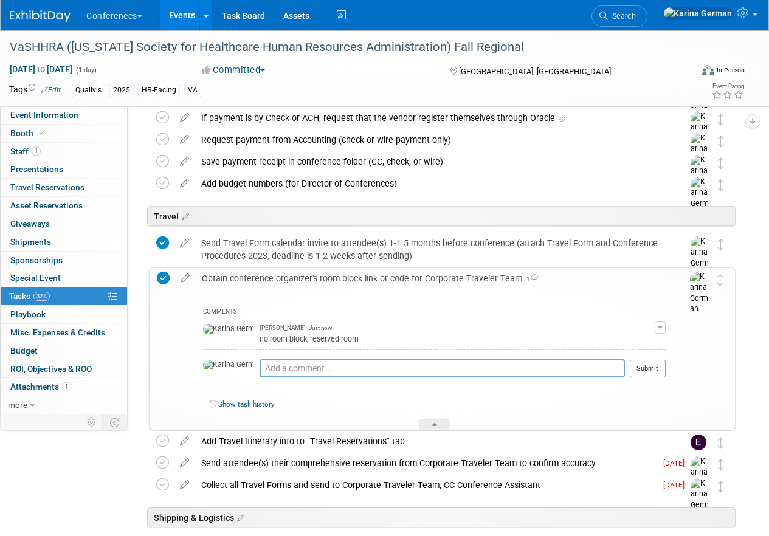
click at [269, 280] on div "Obtain conference organizer's room block link or code for Corporate Traveler Te…" at bounding box center [431, 278] width 470 height 21
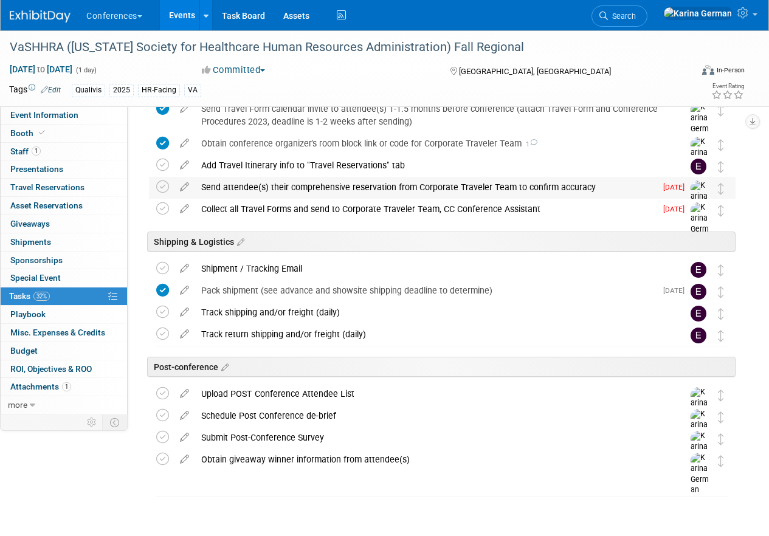
scroll to position [554, 0]
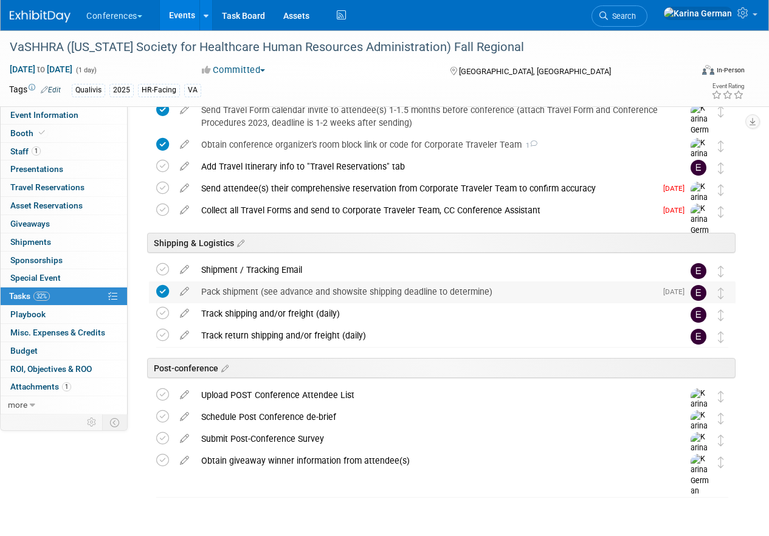
click at [268, 286] on div "Pack shipment (see advance and showsite shipping deadline to determine)" at bounding box center [425, 292] width 461 height 21
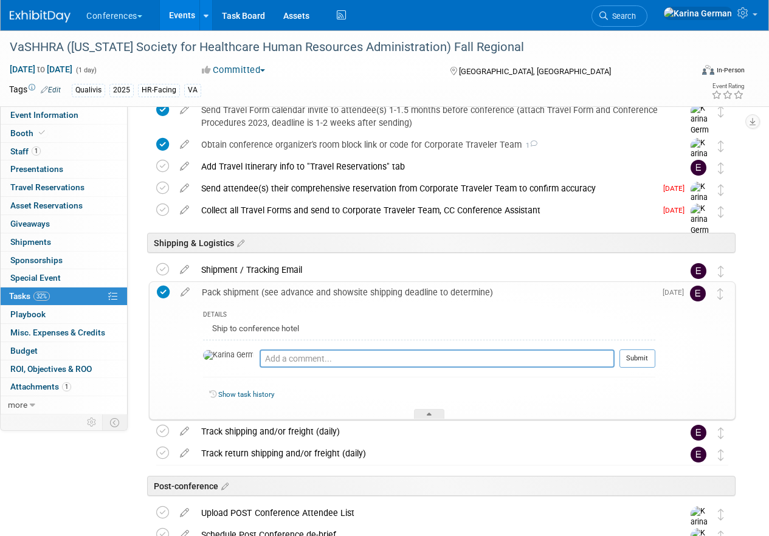
click at [268, 287] on div "Pack shipment (see advance and showsite shipping deadline to determine)" at bounding box center [426, 292] width 460 height 21
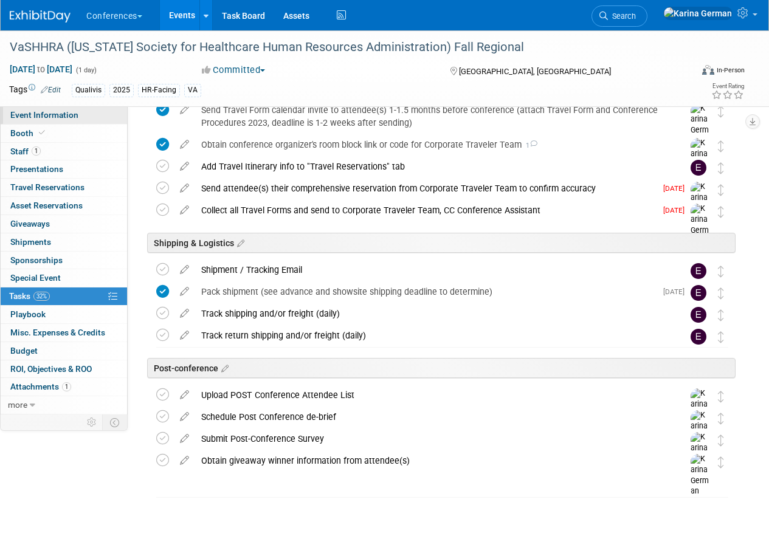
click at [69, 119] on span "Event Information" at bounding box center [44, 115] width 68 height 10
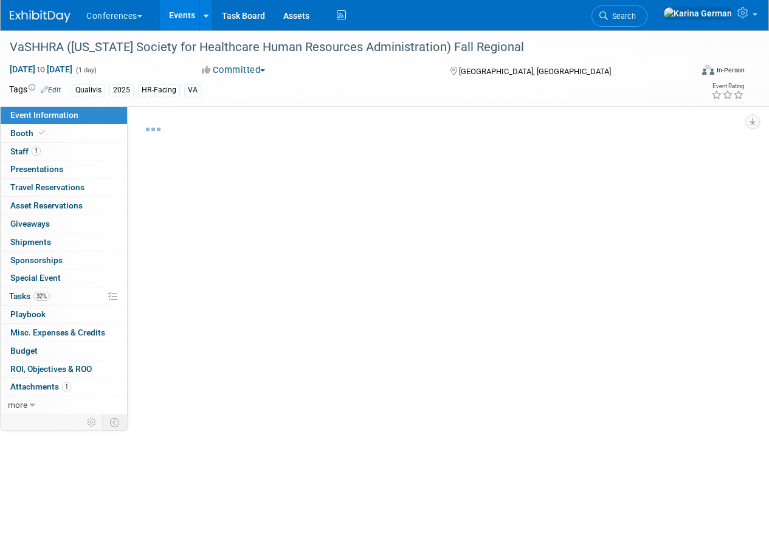
select select "Qualivis"
select select "Client-facing"
select select "Karina"
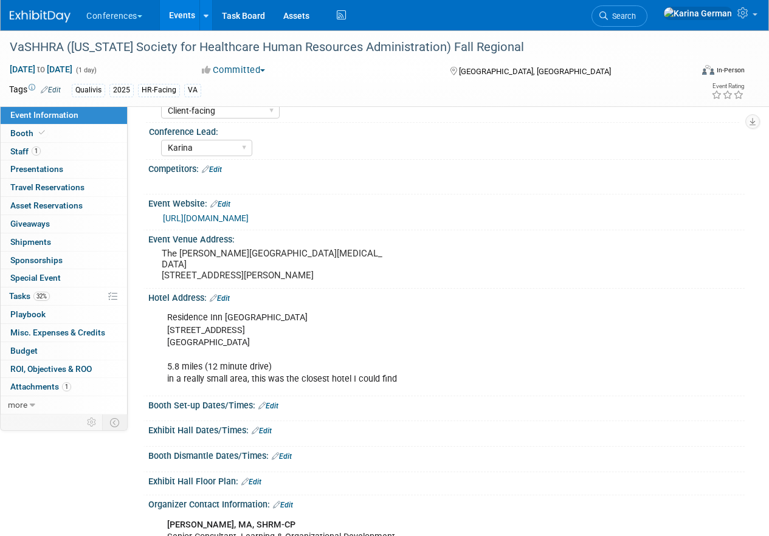
scroll to position [112, 0]
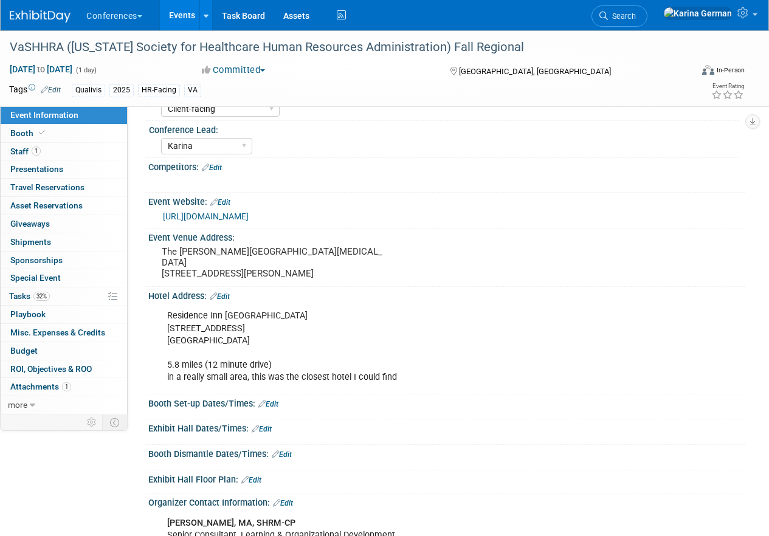
click at [202, 354] on div "Residence Inn Lynchburg 2630 Wards Rd, Lynchburg, VA 24502 5.8 miles (12 minute…" at bounding box center [393, 346] width 468 height 85
drag, startPoint x: 168, startPoint y: 318, endPoint x: 258, endPoint y: 338, distance: 92.2
click at [258, 338] on div "Residence Inn Lynchburg 2630 Wards Rd, Lynchburg, VA 24502 5.8 miles (12 minute…" at bounding box center [393, 346] width 468 height 85
copy div "Residence Inn Lynchburg 2630 Wards Rd, Lynchburg, VA 24502"
click at [65, 294] on link "32% Tasks 32%" at bounding box center [64, 297] width 126 height 18
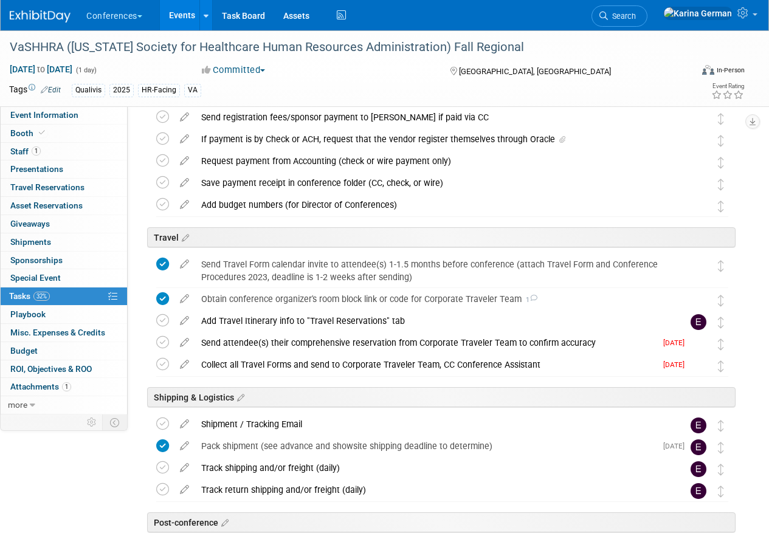
scroll to position [400, 0]
click at [187, 342] on icon at bounding box center [184, 339] width 21 height 15
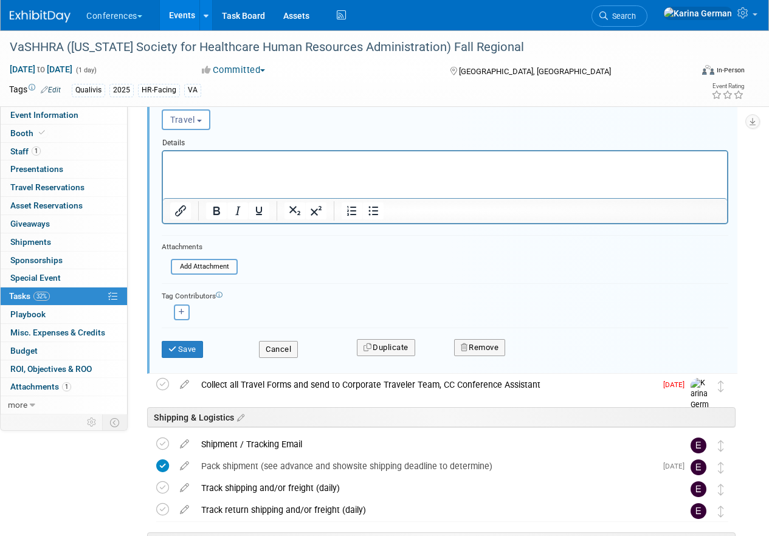
scroll to position [763, 0]
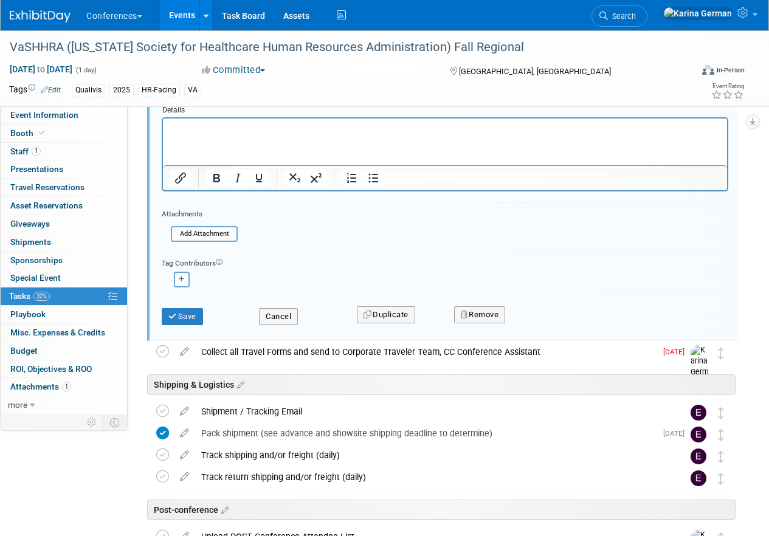
click at [278, 304] on div "Cancel" at bounding box center [298, 312] width 97 height 25
click at [279, 317] on button "Cancel" at bounding box center [278, 316] width 39 height 17
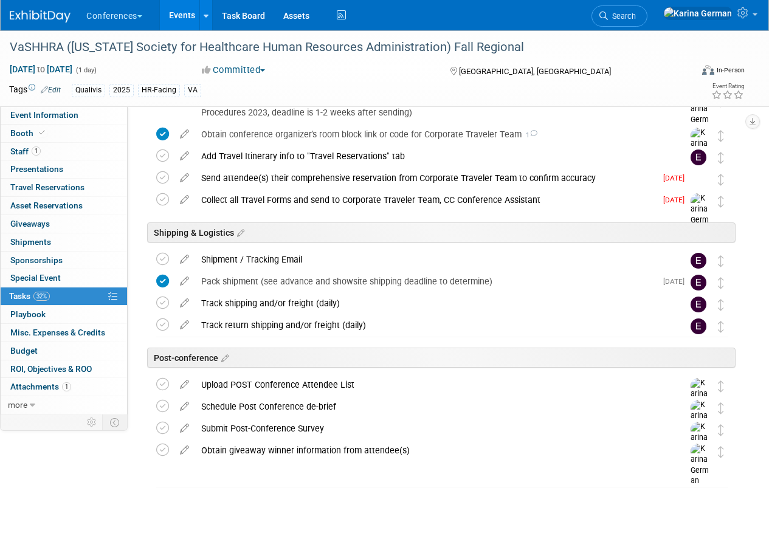
scroll to position [564, 0]
click at [227, 282] on div "Pack shipment (see advance and showsite shipping deadline to determine)" at bounding box center [425, 281] width 461 height 21
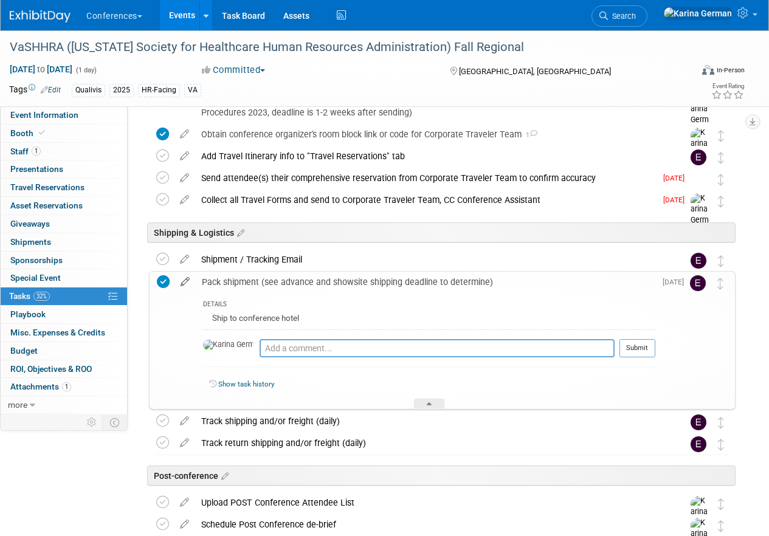
click at [187, 278] on icon at bounding box center [185, 279] width 21 height 15
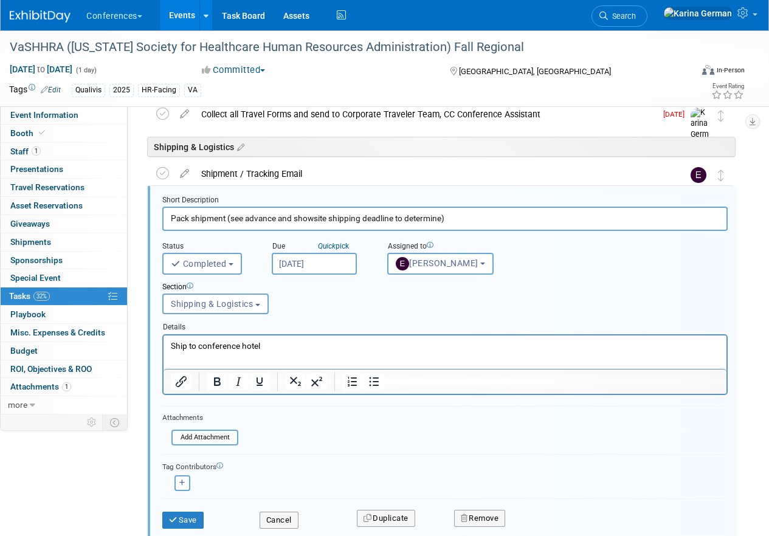
scroll to position [658, 0]
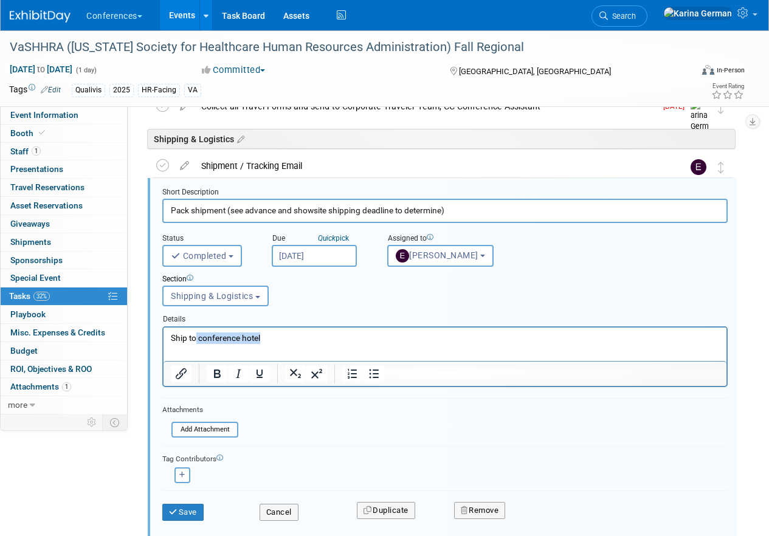
drag, startPoint x: 264, startPoint y: 339, endPoint x: 195, endPoint y: 332, distance: 69.7
click at [194, 332] on p "Ship to conference hotel" at bounding box center [445, 338] width 549 height 12
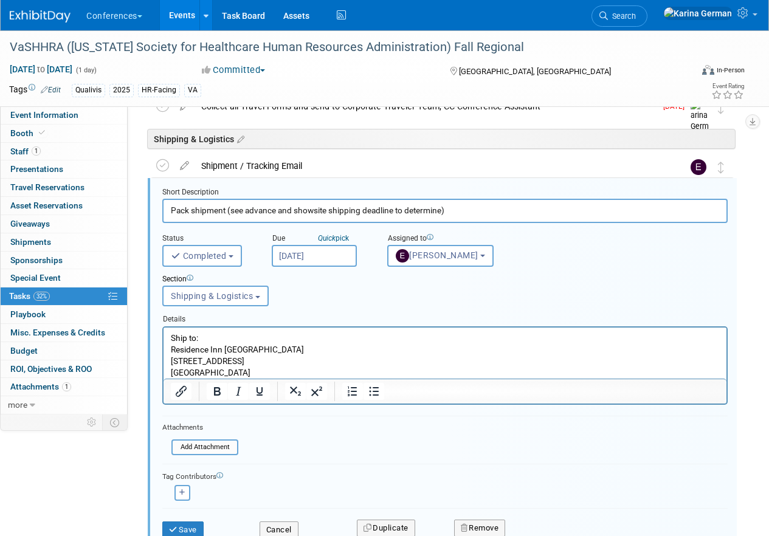
click at [271, 348] on p "Residence Inn Lynchburg 2630 Wards Rd, Lynchburg, VA 24502" at bounding box center [445, 361] width 549 height 35
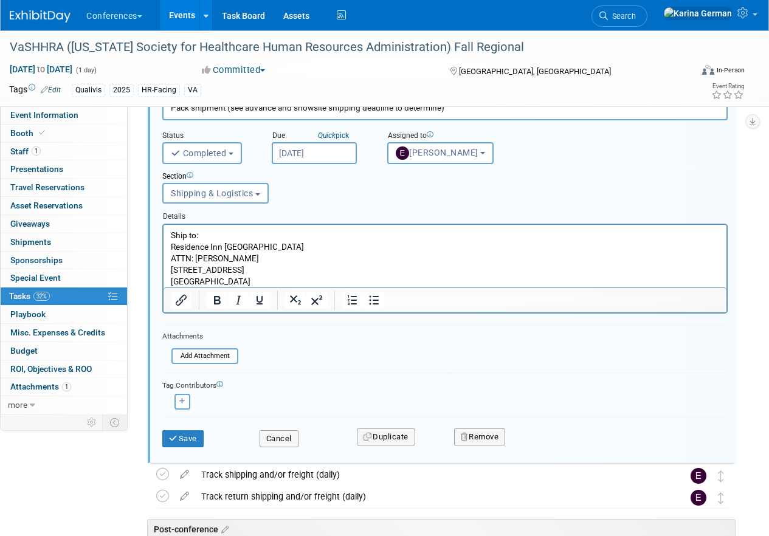
scroll to position [783, 0]
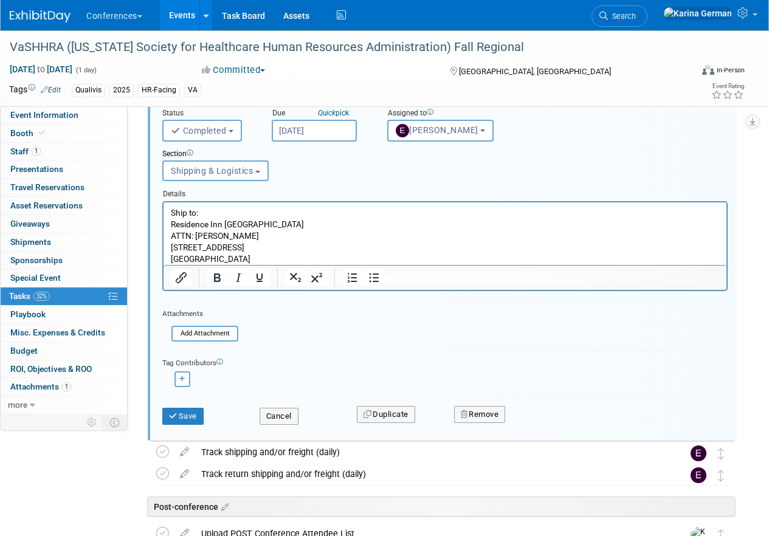
click at [262, 258] on p "ATTN: Joe Dunmire 2630 Wards Rd, Lynchburg, VA 24502" at bounding box center [445, 247] width 549 height 35
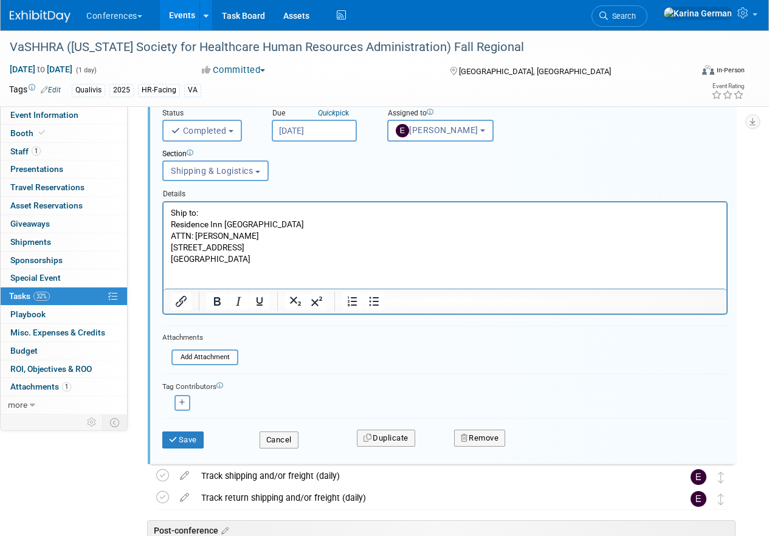
scroll to position [0, 0]
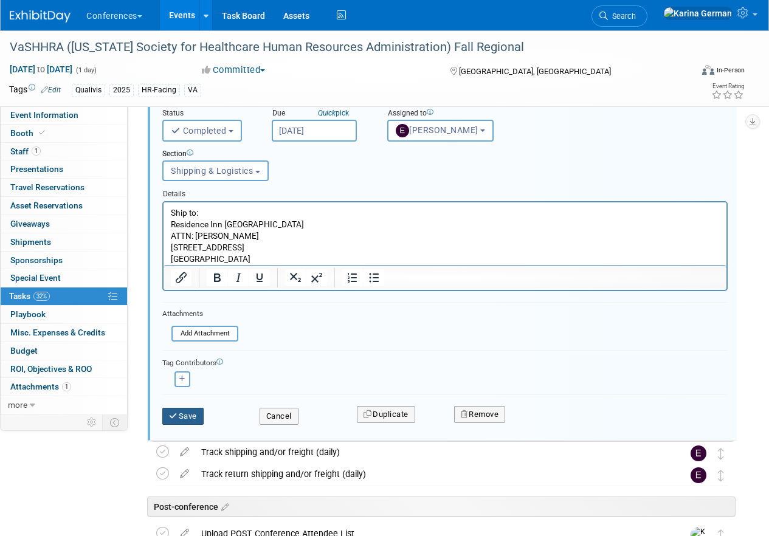
click at [188, 410] on button "Save" at bounding box center [182, 416] width 41 height 17
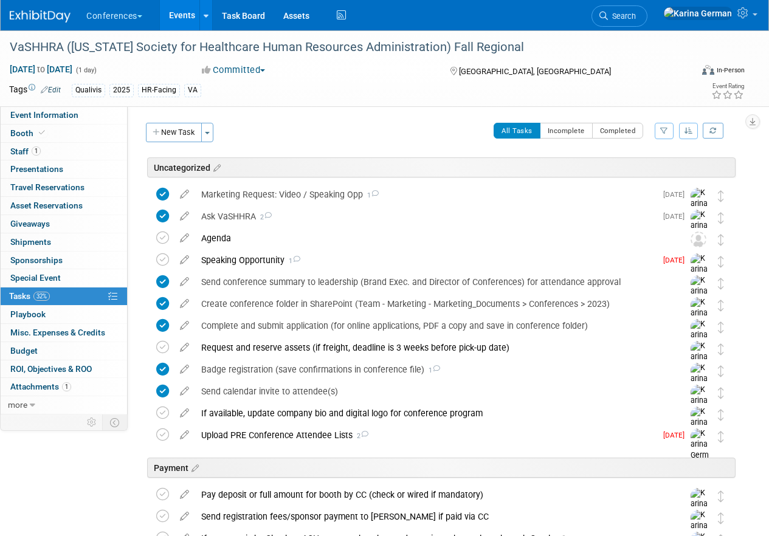
click at [189, 13] on link "Events" at bounding box center [182, 15] width 44 height 30
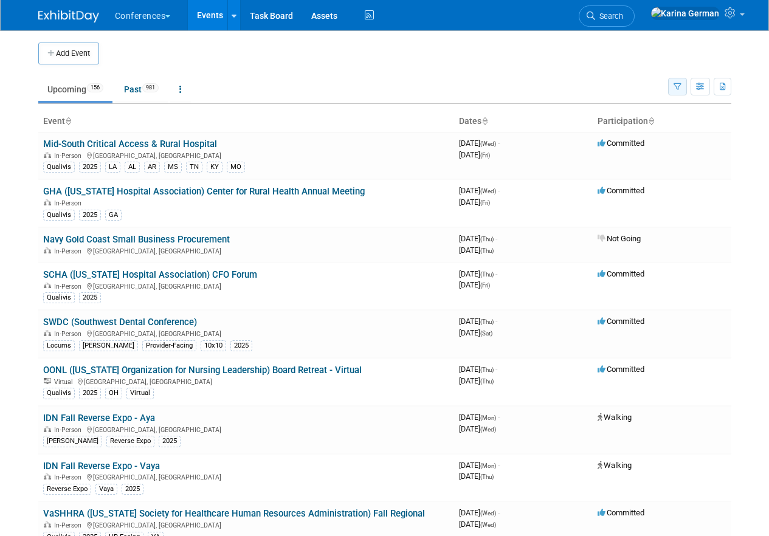
click at [672, 87] on button "button" at bounding box center [677, 87] width 19 height 18
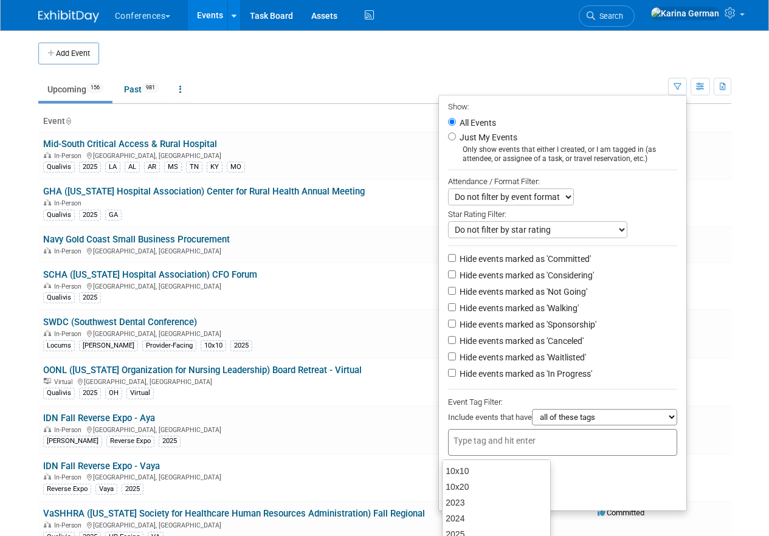
click at [503, 438] on input "text" at bounding box center [502, 441] width 97 height 12
type input "qual"
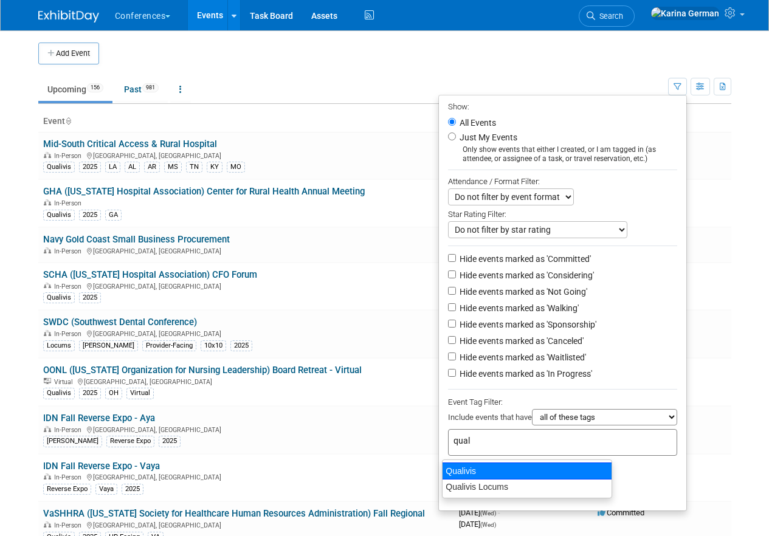
click at [492, 471] on div "Qualivis" at bounding box center [527, 471] width 170 height 17
type input "Qualivis"
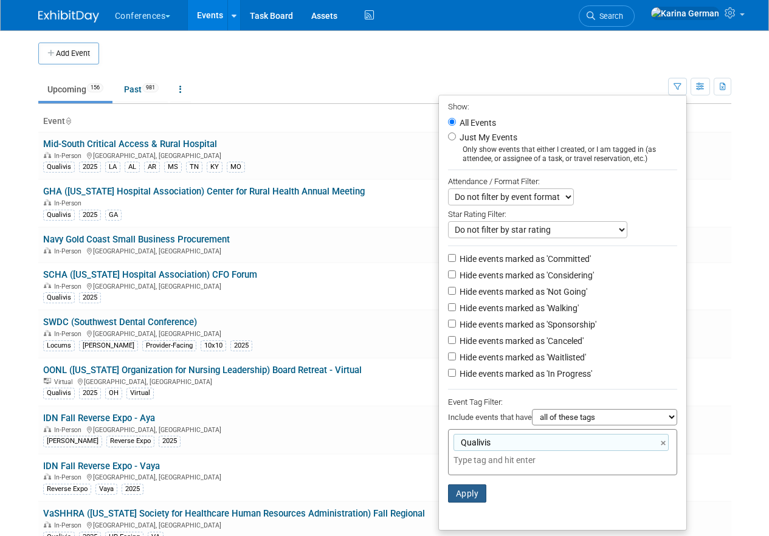
click at [464, 493] on button "Apply" at bounding box center [467, 494] width 39 height 18
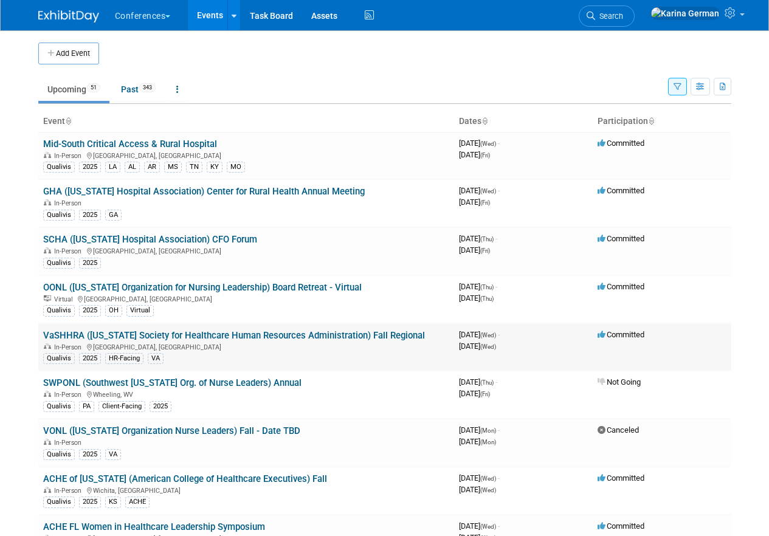
click at [232, 340] on link "VaSHHRA ([US_STATE] Society for Healthcare Human Resources Administration) Fall…" at bounding box center [234, 335] width 382 height 11
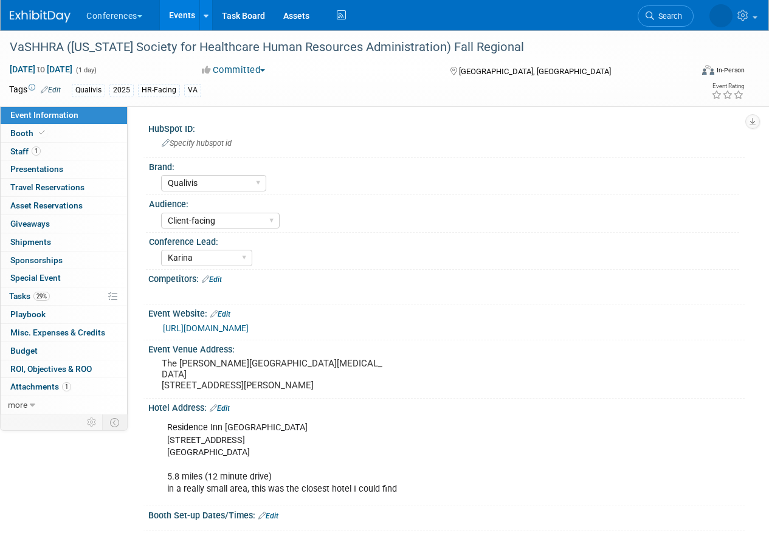
select select "Qualivis"
select select "Client-facing"
select select "Karina"
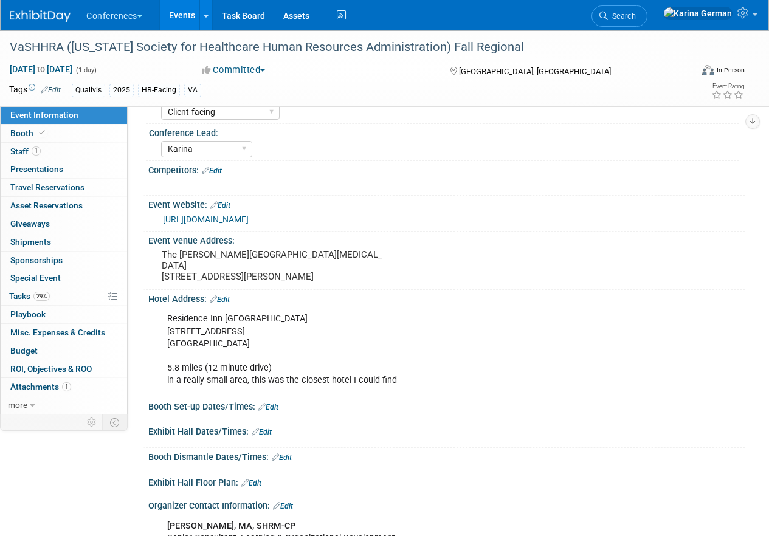
scroll to position [111, 0]
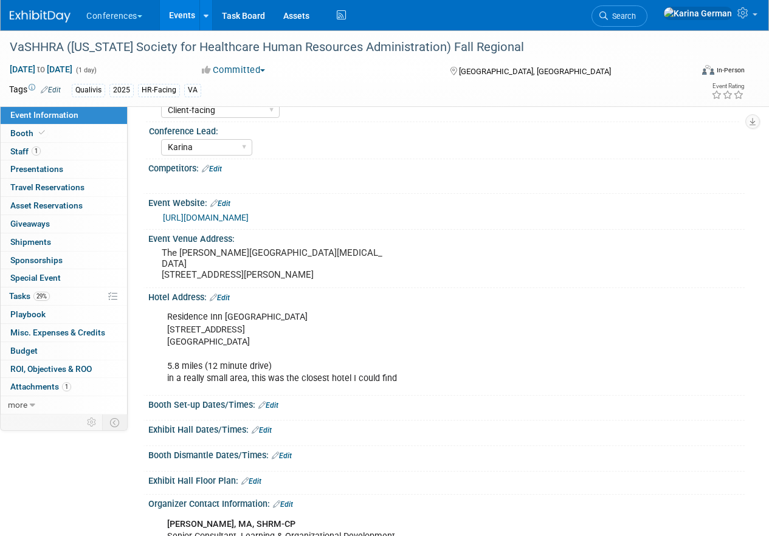
click at [189, 333] on div "Residence Inn Lynchburg 2630 Wards Rd, Lynchburg, VA 24502 5.8 miles (12 minute…" at bounding box center [393, 347] width 468 height 85
drag, startPoint x: 168, startPoint y: 317, endPoint x: 256, endPoint y: 340, distance: 91.0
click at [256, 340] on div "Residence Inn Lynchburg 2630 Wards Rd, Lynchburg, VA 24502 5.8 miles (12 minute…" at bounding box center [393, 347] width 468 height 85
copy div "Residence Inn Lynchburg 2630 Wards Rd, Lynchburg, VA 24502"
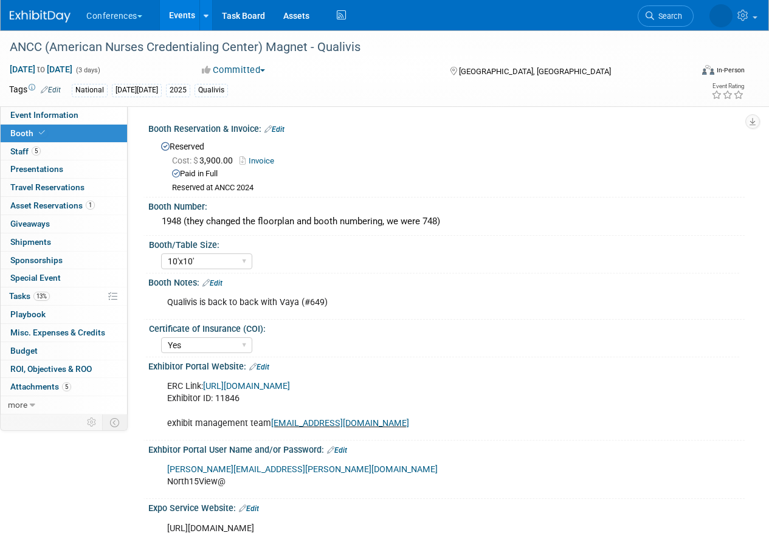
select select "10'x10'"
select select "Yes"
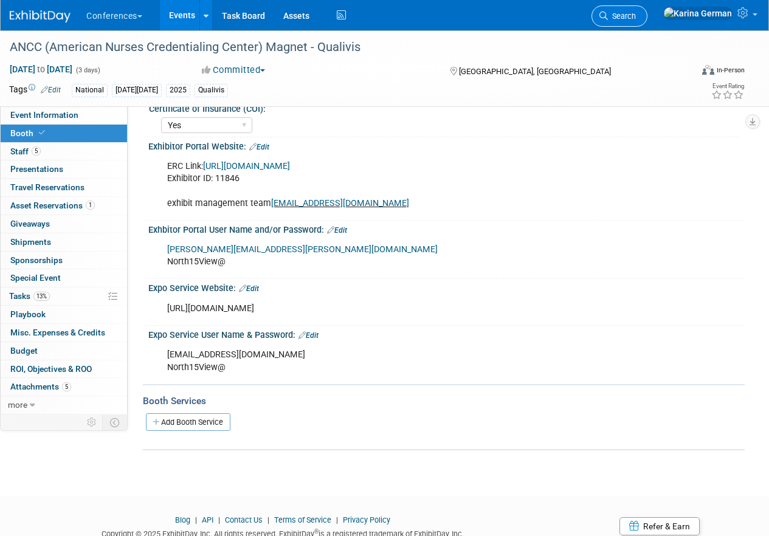
click at [636, 15] on span "Search" at bounding box center [622, 16] width 28 height 9
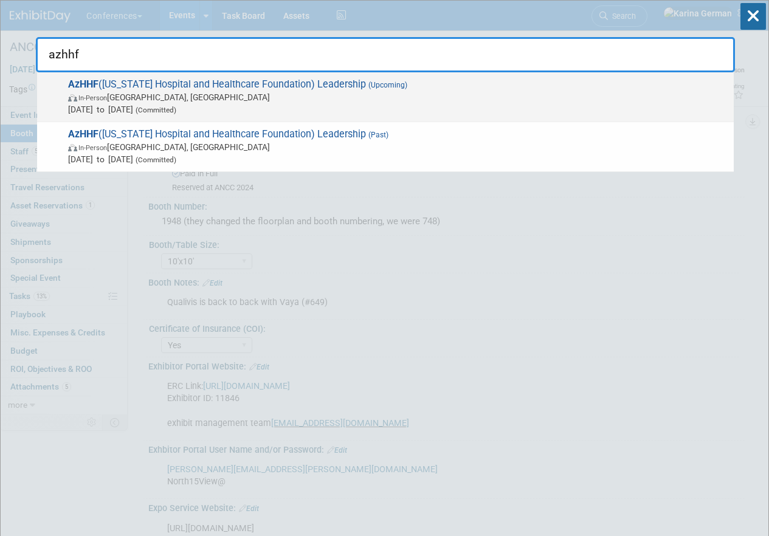
type input "azhhf"
click at [345, 94] on span "In-Person Tucson, AZ" at bounding box center [398, 97] width 660 height 12
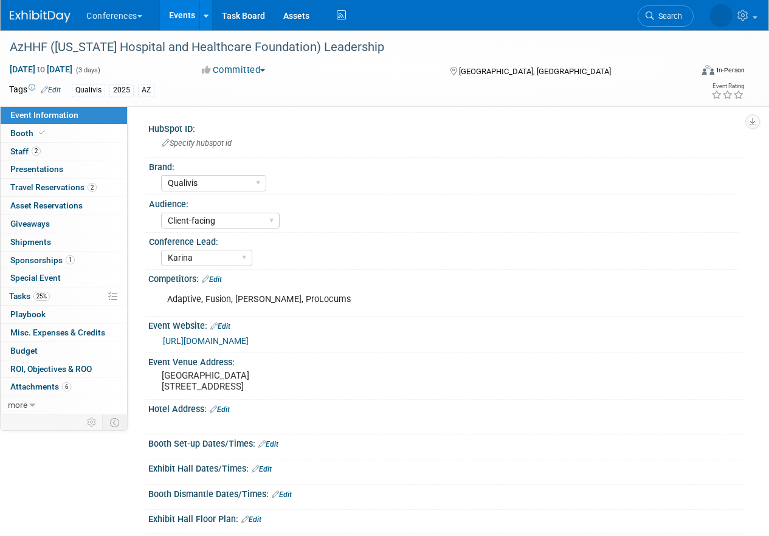
select select "Qualivis"
select select "Client-facing"
select select "Karina"
click at [80, 300] on link "25% Tasks 25%" at bounding box center [64, 297] width 126 height 18
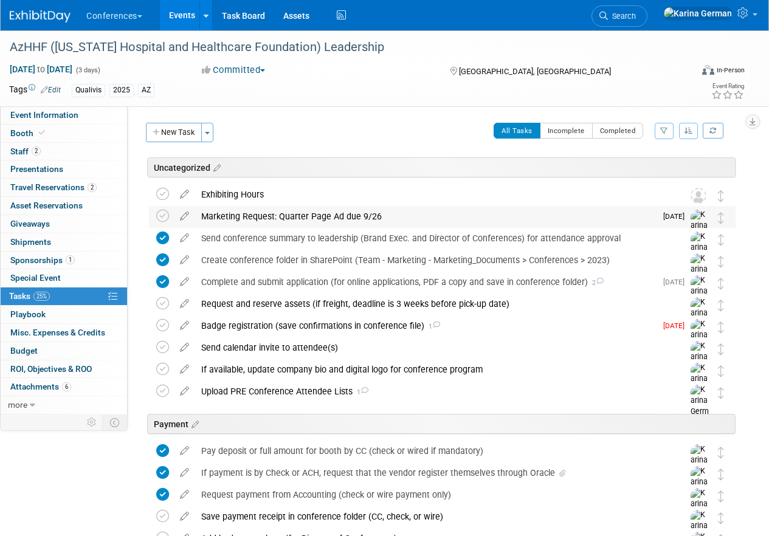
click at [293, 214] on div "Marketing Request: Quarter Page Ad due 9/26" at bounding box center [425, 216] width 461 height 21
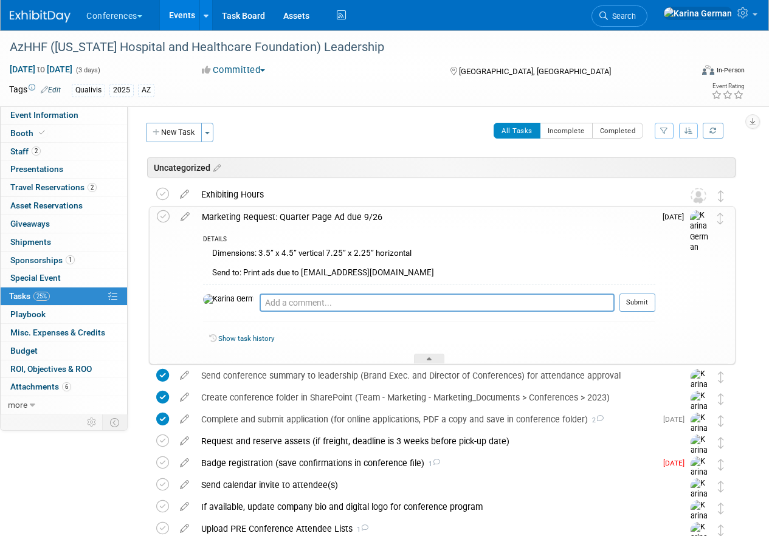
click at [294, 214] on div "Marketing Request: Quarter Page Ad due 9/26" at bounding box center [426, 217] width 460 height 21
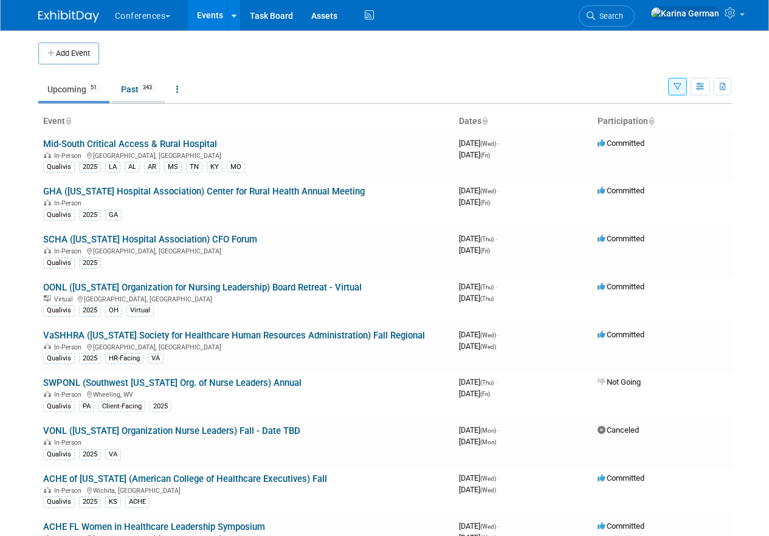
click at [135, 89] on link "Past 343" at bounding box center [138, 89] width 53 height 23
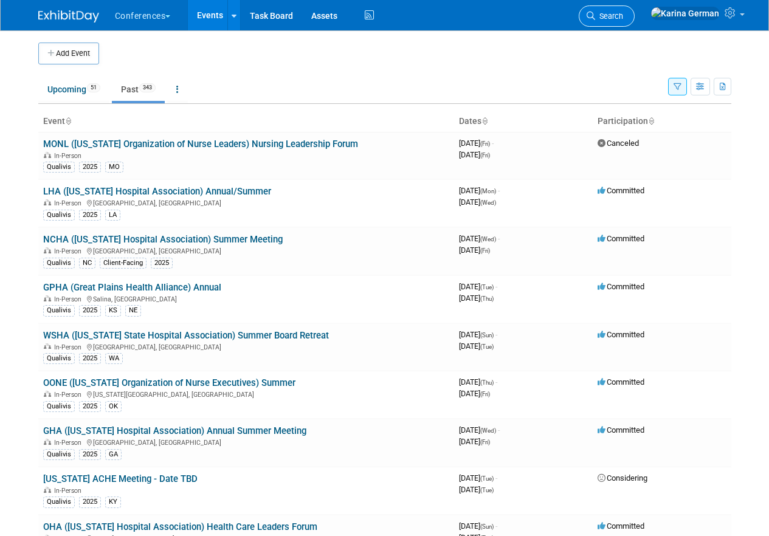
click at [635, 11] on link "Search" at bounding box center [607, 15] width 56 height 21
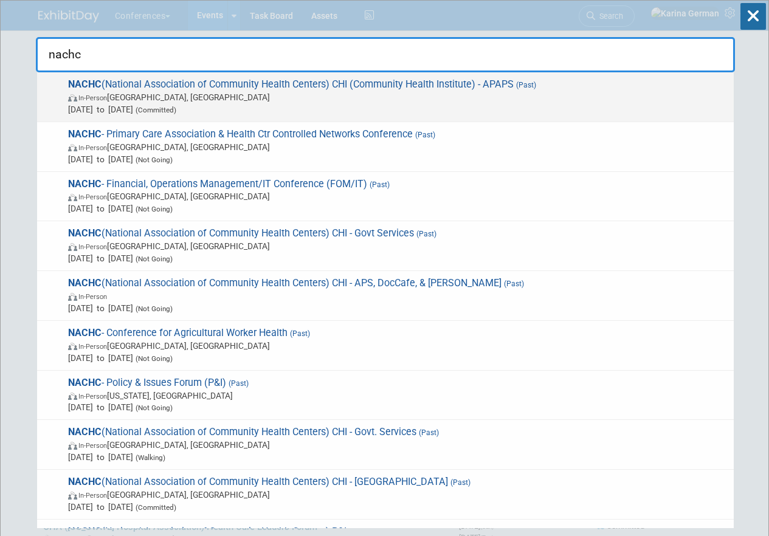
type input "nachc"
click at [469, 96] on span "In-Person Chicago, IL" at bounding box center [398, 97] width 660 height 12
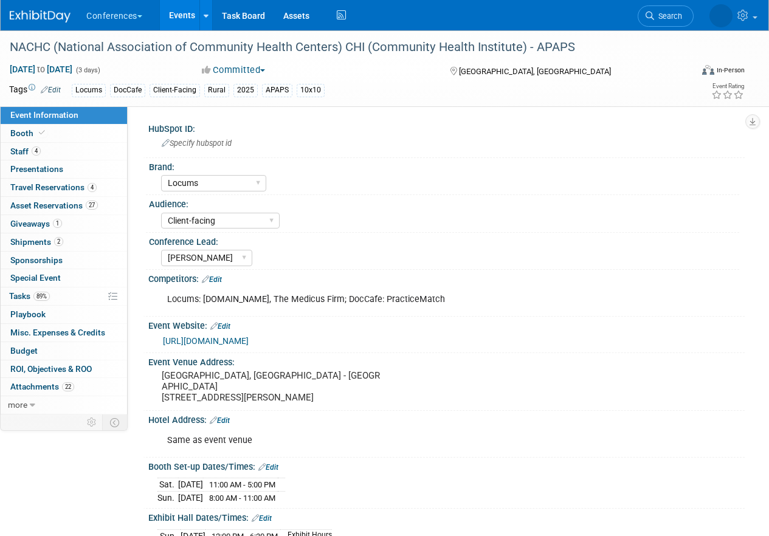
select select "Locums"
select select "Client-facing"
select select "[PERSON_NAME]"
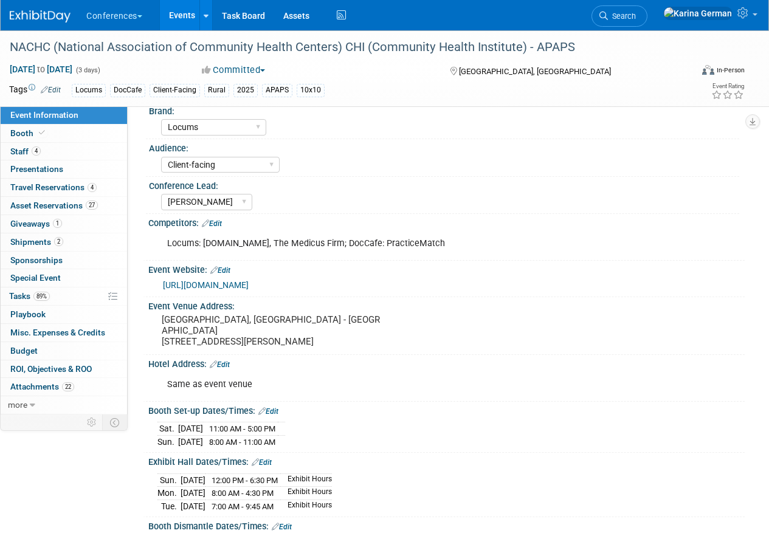
scroll to position [67, 0]
